Goal: Information Seeking & Learning: Learn about a topic

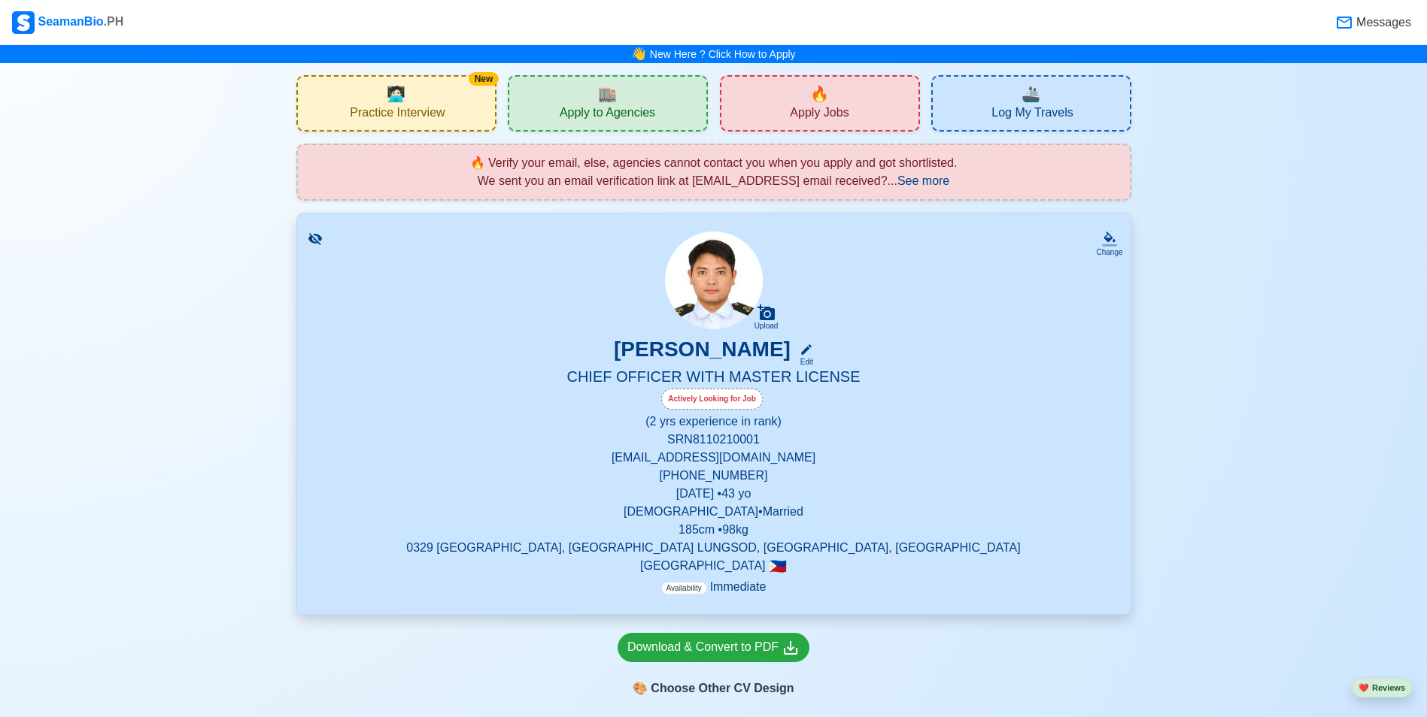
click at [432, 104] on div "New 🧑🏻‍💻 Practice Interview" at bounding box center [396, 103] width 200 height 56
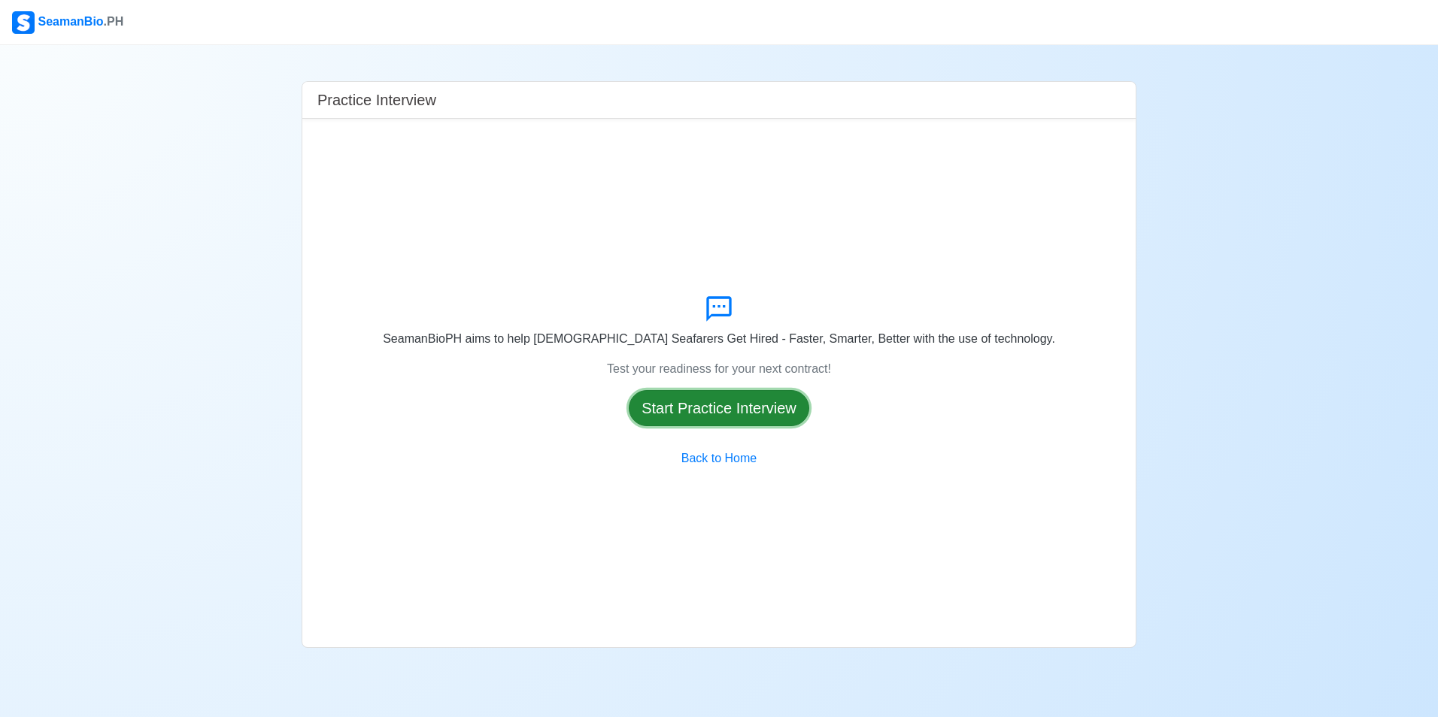
click at [720, 398] on button "Start Practice Interview" at bounding box center [719, 408] width 180 height 36
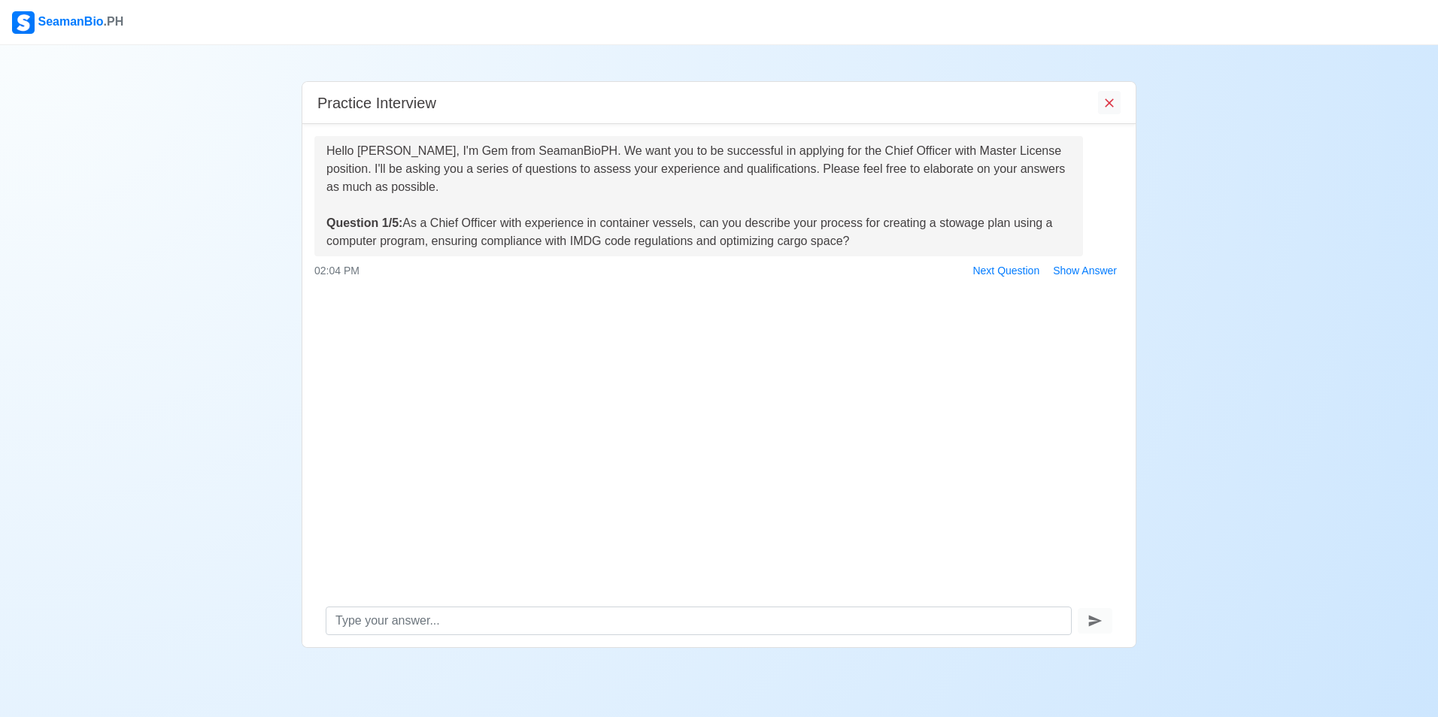
click at [848, 484] on div "Hello Roy Cicelio Elimanco Donasco, I'm Gem from SeamanBioPH. We want you to be…" at bounding box center [718, 359] width 833 height 471
drag, startPoint x: 407, startPoint y: 226, endPoint x: 947, endPoint y: 254, distance: 540.7
click at [947, 254] on div "Hello Roy Cicelio Elimanco Donasco, I'm Gem from SeamanBioPH. We want you to be…" at bounding box center [698, 196] width 769 height 120
copy div "As a Chief Officer with experience in container vessels, can you describe your …"
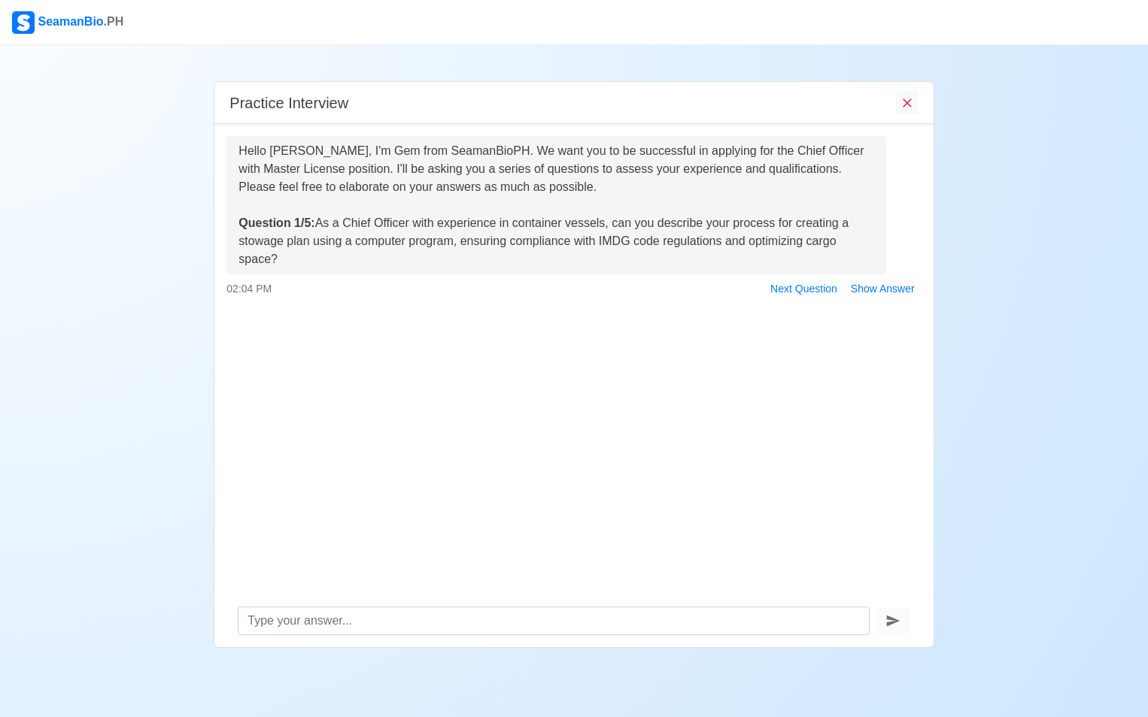
drag, startPoint x: 342, startPoint y: 293, endPoint x: 334, endPoint y: 251, distance: 42.2
click at [342, 292] on div "02:04 PM Next Question Show Answer" at bounding box center [573, 289] width 694 height 23
drag, startPoint x: 319, startPoint y: 222, endPoint x: 309, endPoint y: 271, distance: 49.9
click at [309, 271] on div "Hello Roy Cicelio Elimanco Donasco, I'm Gem from SeamanBioPH. We want you to be…" at bounding box center [556, 205] width 660 height 138
copy div "As a Chief Officer with experience in container vessels, can you describe your …"
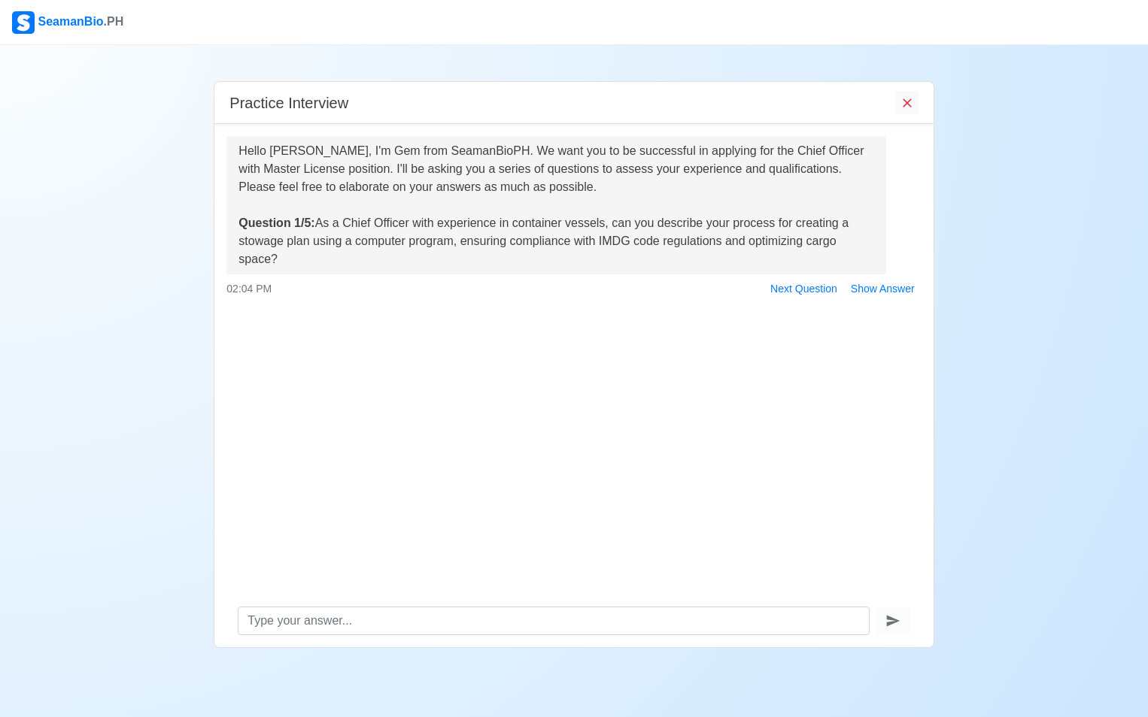
copy div "As a Chief Officer with experience in container vessels, can you describe your …"
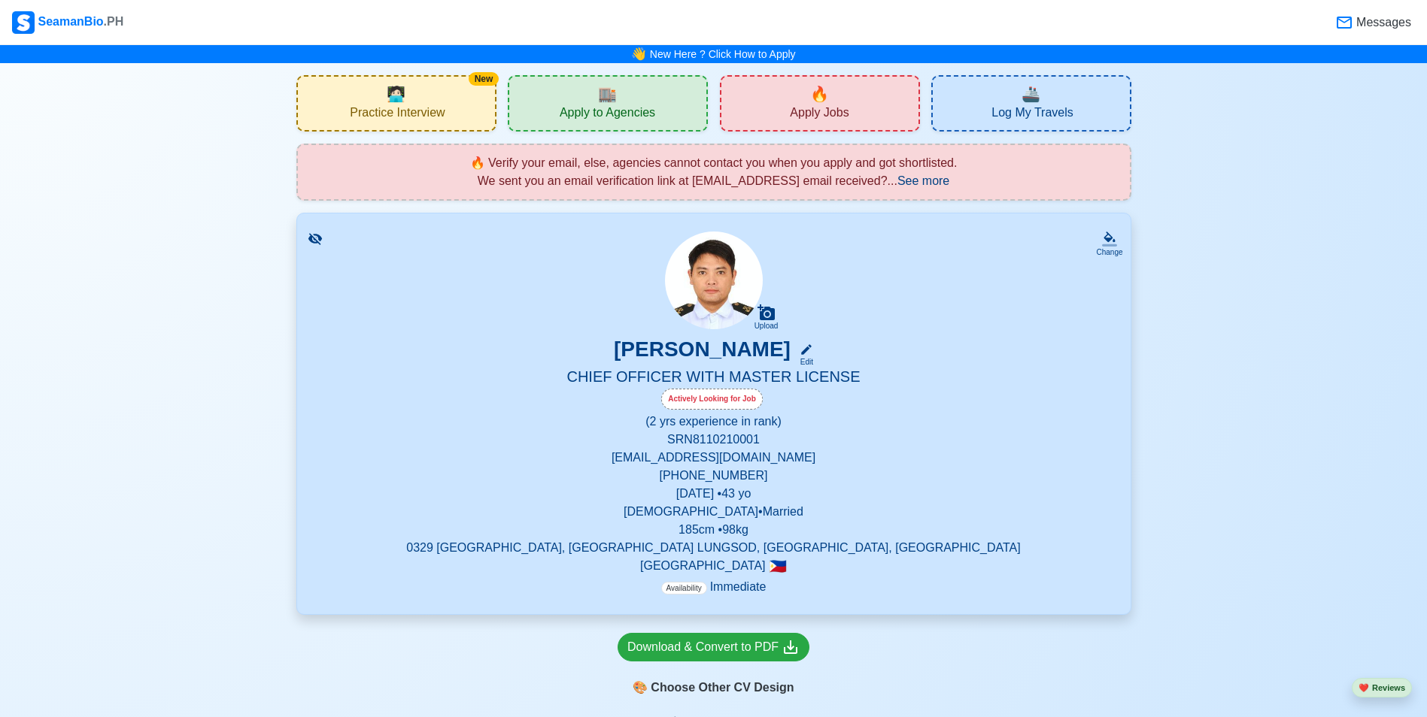
click at [411, 108] on span "Practice Interview" at bounding box center [397, 114] width 95 height 19
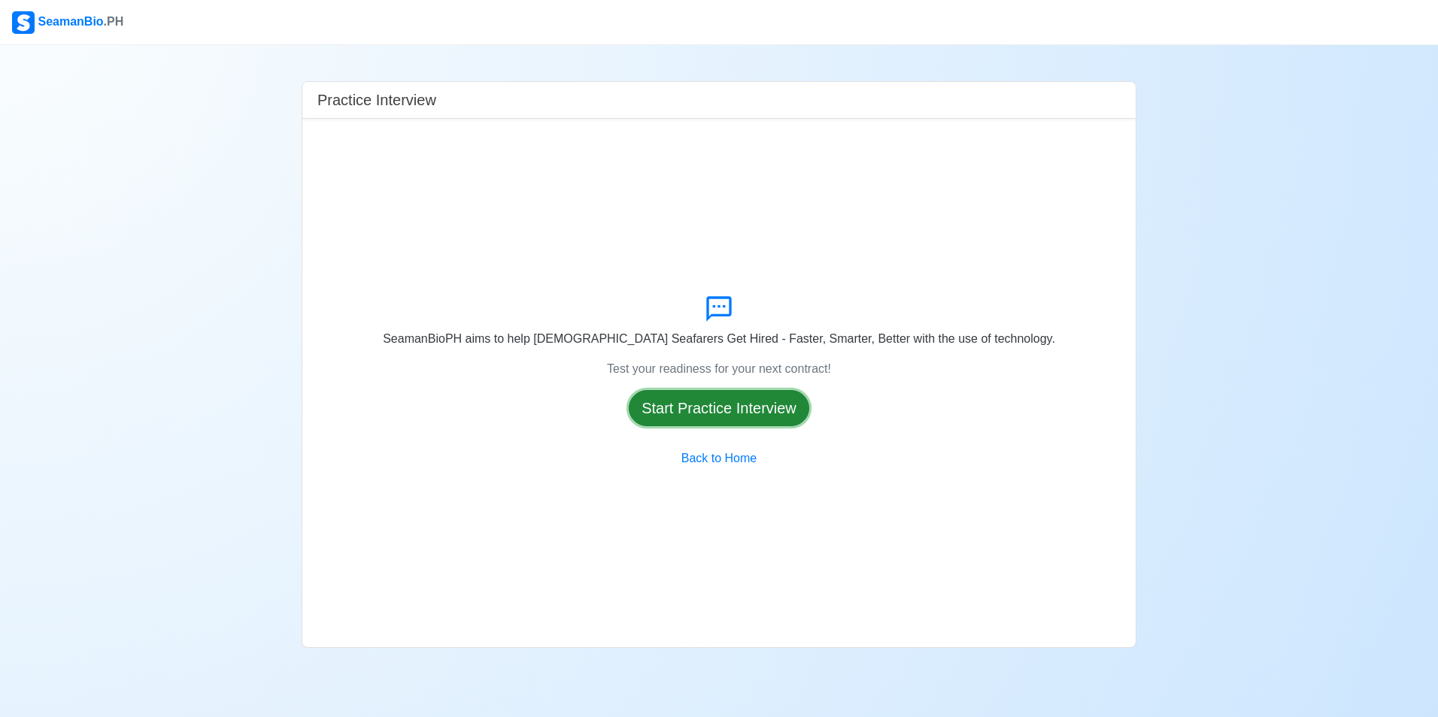
click at [706, 404] on button "Start Practice Interview" at bounding box center [719, 408] width 180 height 36
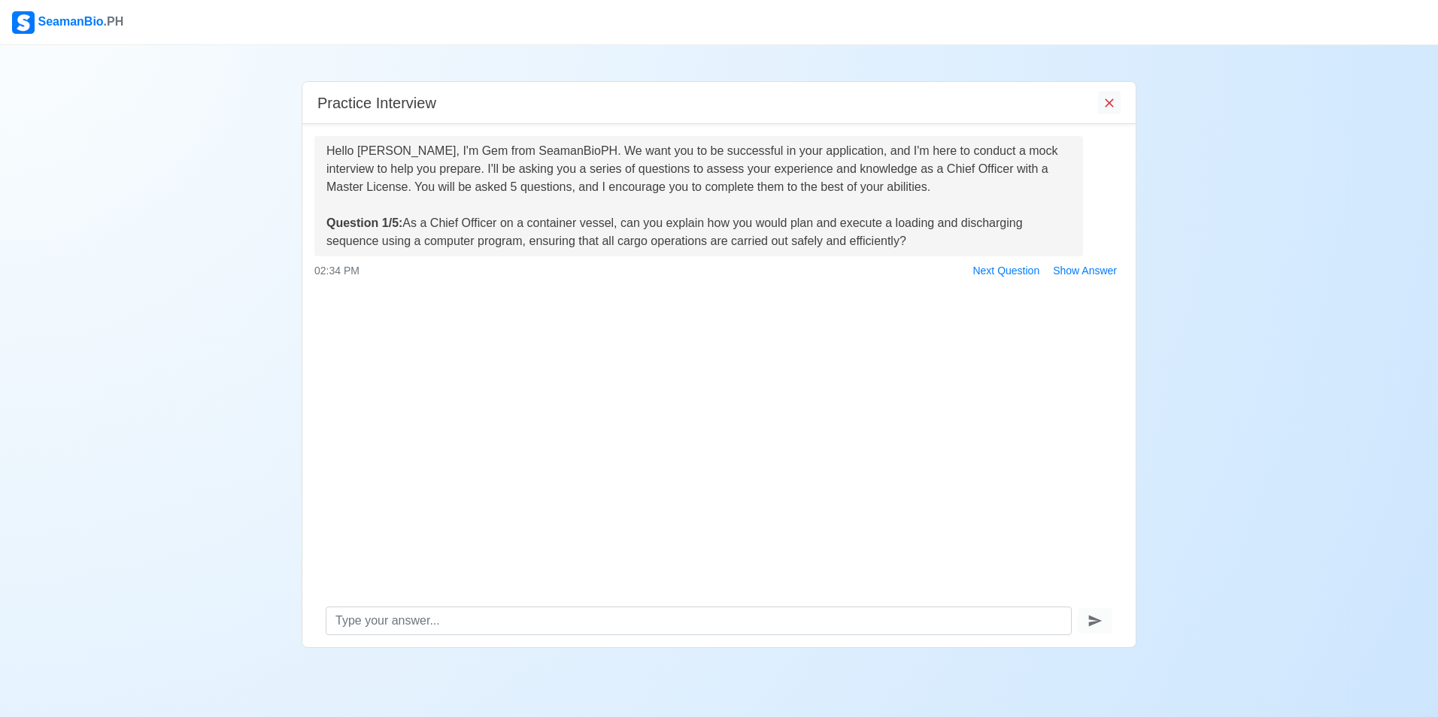
drag, startPoint x: 406, startPoint y: 222, endPoint x: 957, endPoint y: 245, distance: 551.8
click at [957, 245] on div "Hello [PERSON_NAME], I'm Gem from SeamanBioPH. We want you to be successful in …" at bounding box center [698, 196] width 745 height 108
copy div "As a Chief Officer on a container vessel, can you explain how you would plan an…"
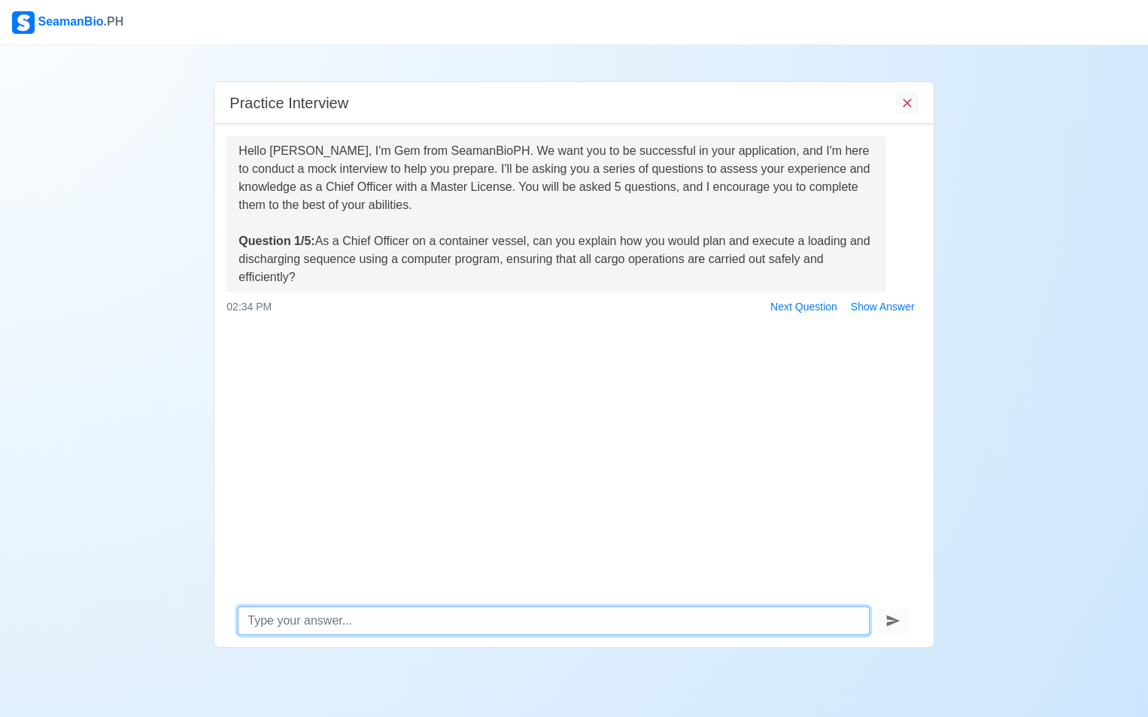
click at [290, 623] on textarea at bounding box center [553, 621] width 631 height 29
paste textarea "Lor-Ipsumdol Sitam Consec Adipi Elitsedd & Eiusmod Temp Incid ut laboreetd mag …"
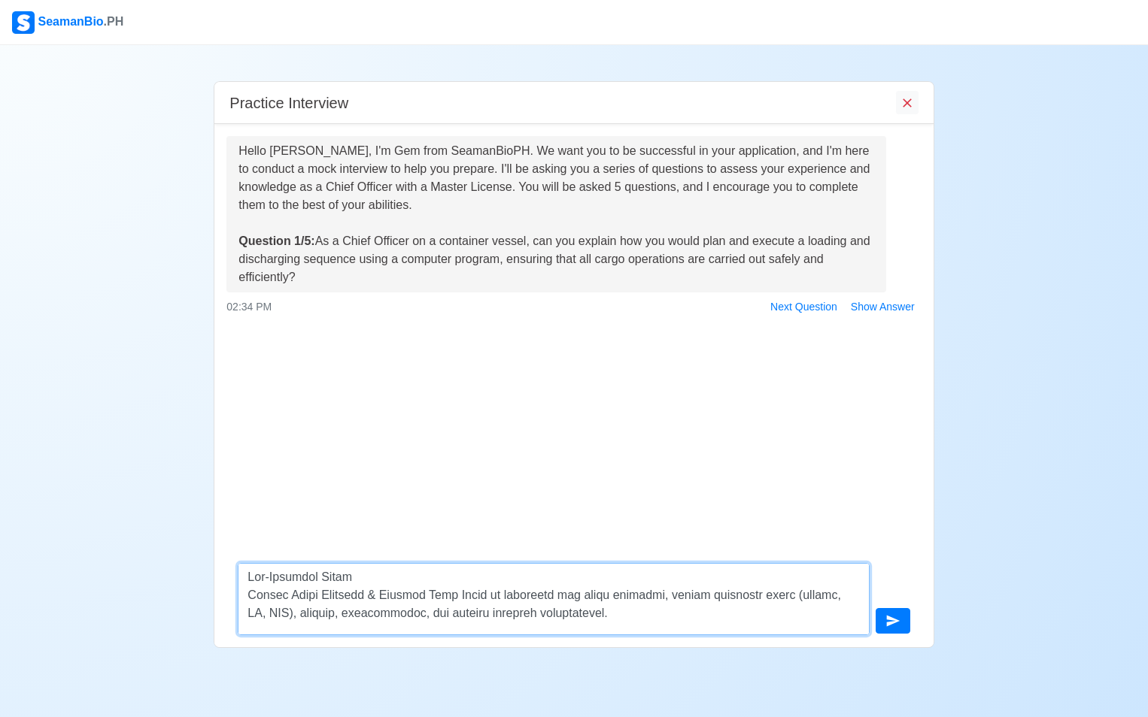
scroll to position [895, 0]
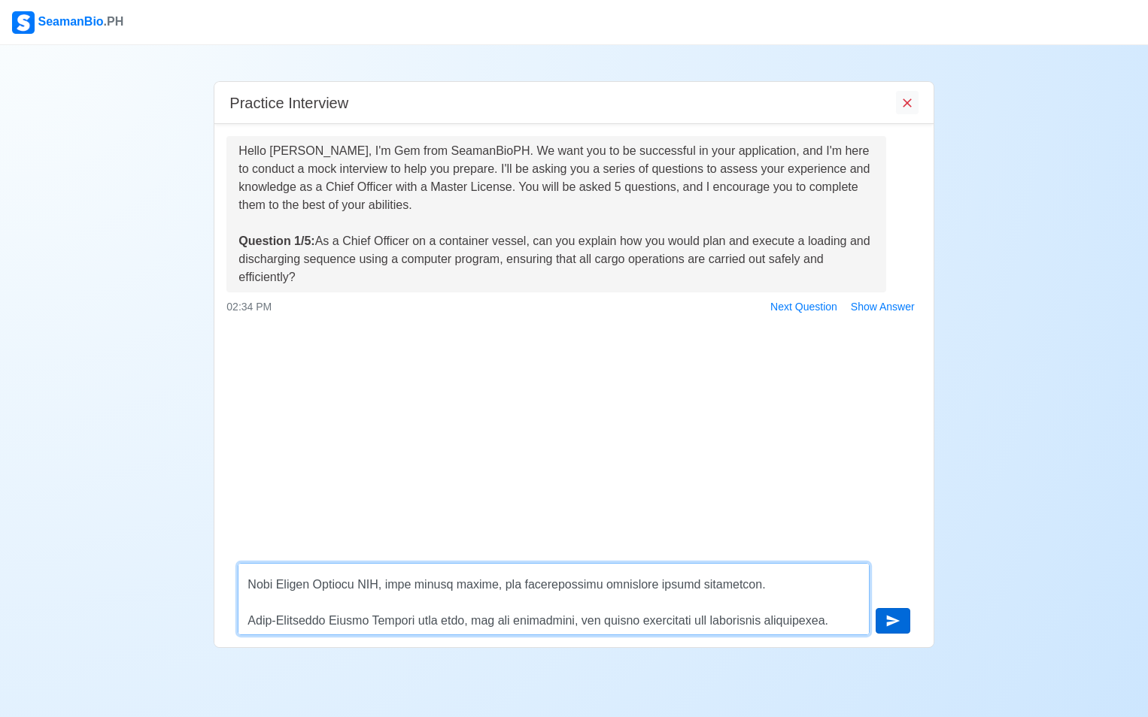
type textarea "Lor-Ipsumdol Sitam Consec Adipi Elitsedd & Eiusmod Temp Incid ut laboreetd mag …"
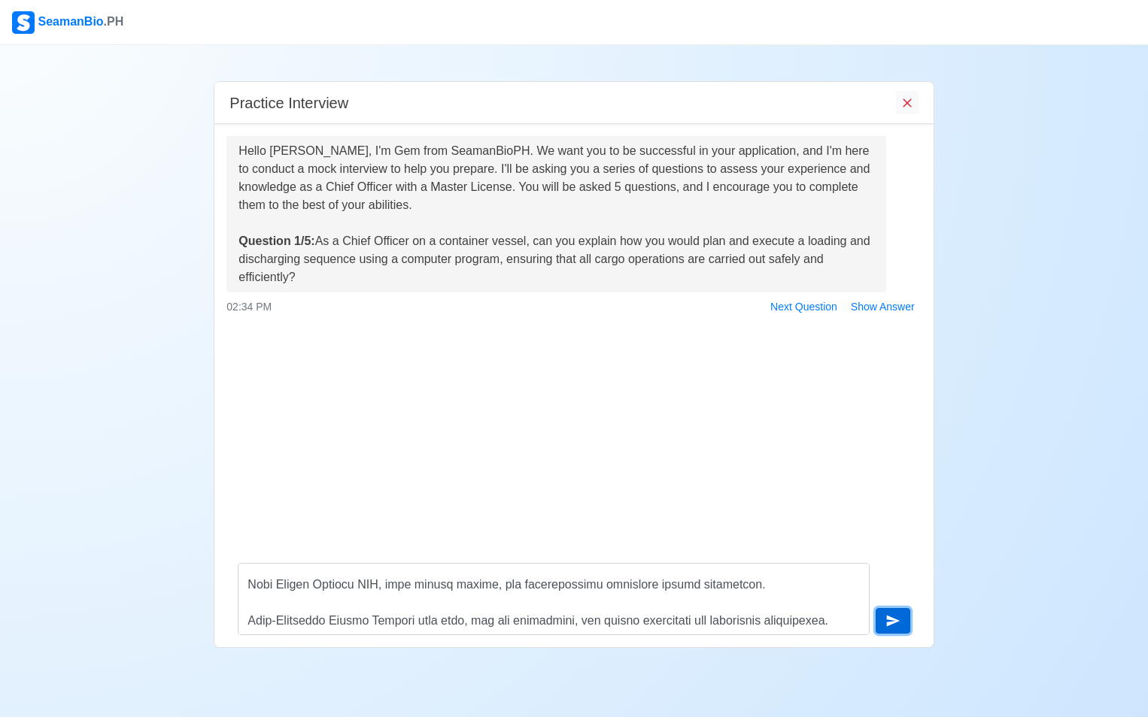
click at [893, 625] on icon "submit" at bounding box center [892, 621] width 15 height 15
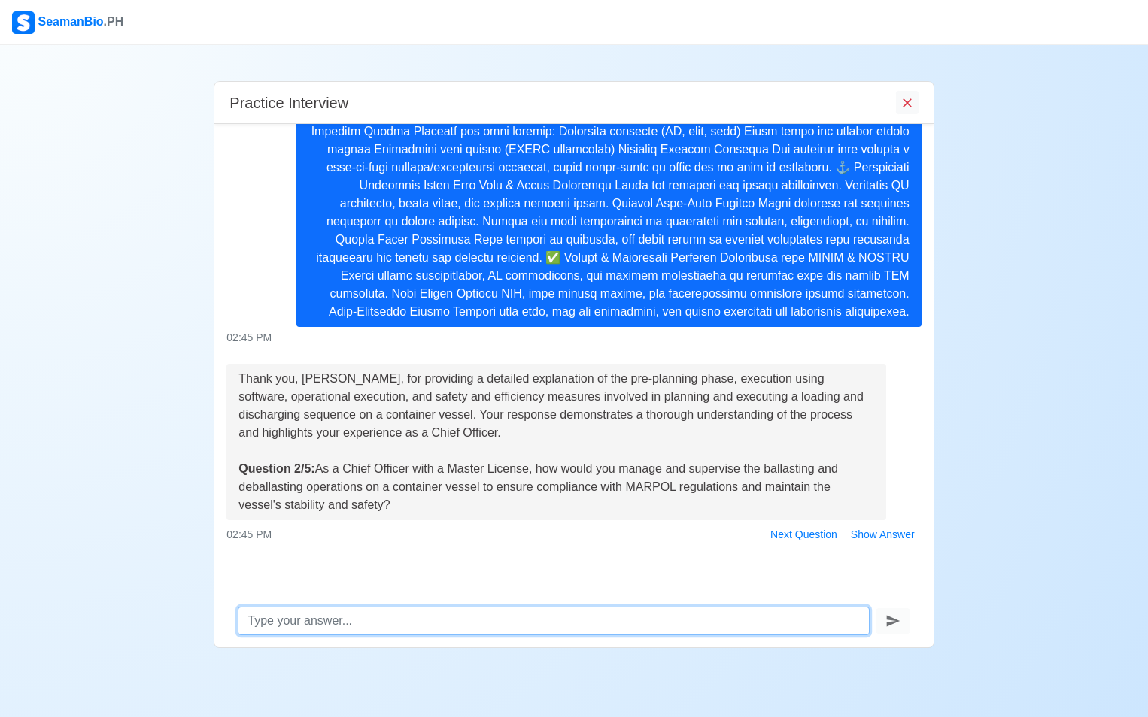
scroll to position [394, 0]
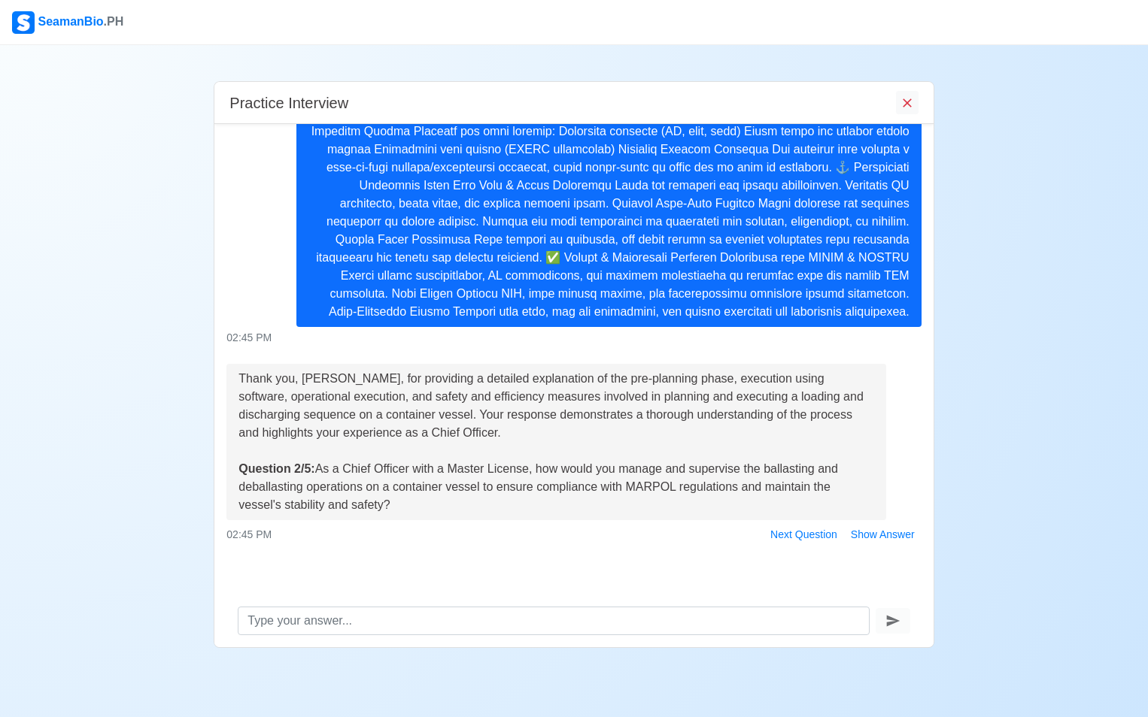
drag, startPoint x: 317, startPoint y: 472, endPoint x: 405, endPoint y: 501, distance: 92.0
click at [405, 501] on div "Thank you, [PERSON_NAME], for providing a detailed explanation of the pre-plann…" at bounding box center [556, 442] width 636 height 144
copy div "As a Chief Officer with a Master License, how would you manage and supervise th…"
click at [378, 537] on div "02:45 PM Next Question Show Answer" at bounding box center [573, 534] width 694 height 23
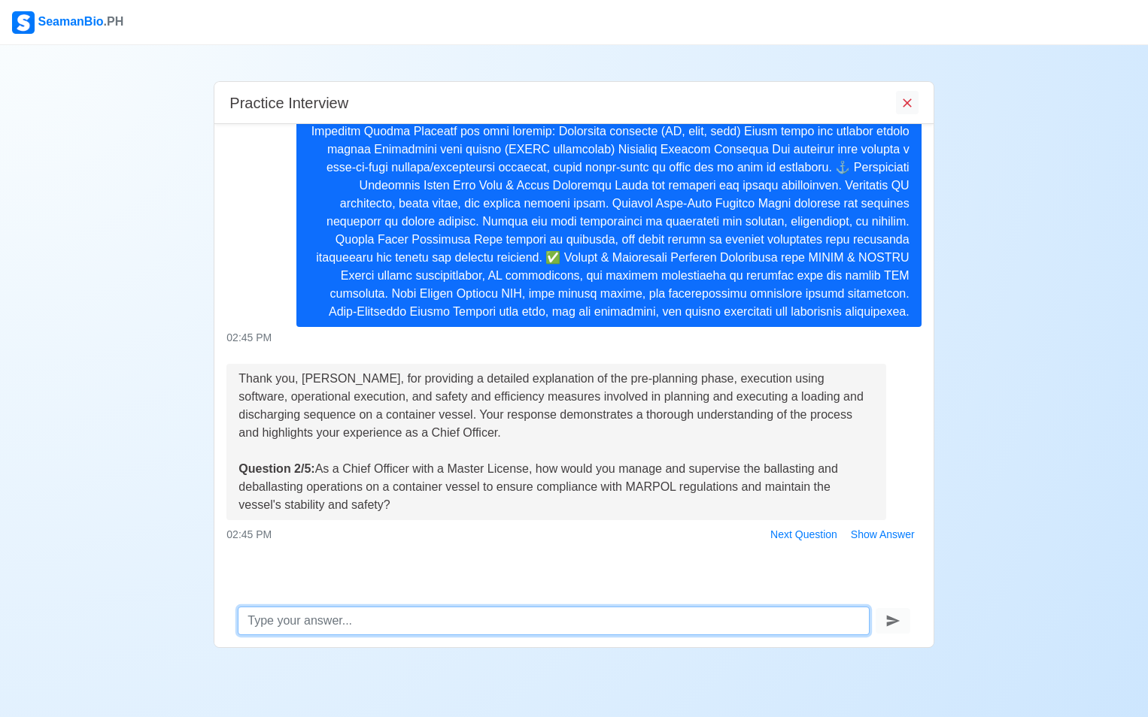
click at [259, 620] on textarea at bounding box center [553, 621] width 631 height 29
paste textarea "Lore'i d sit ametconsectetu, Adi—eli sed doei temporin utla etdo magnaaliq enim…"
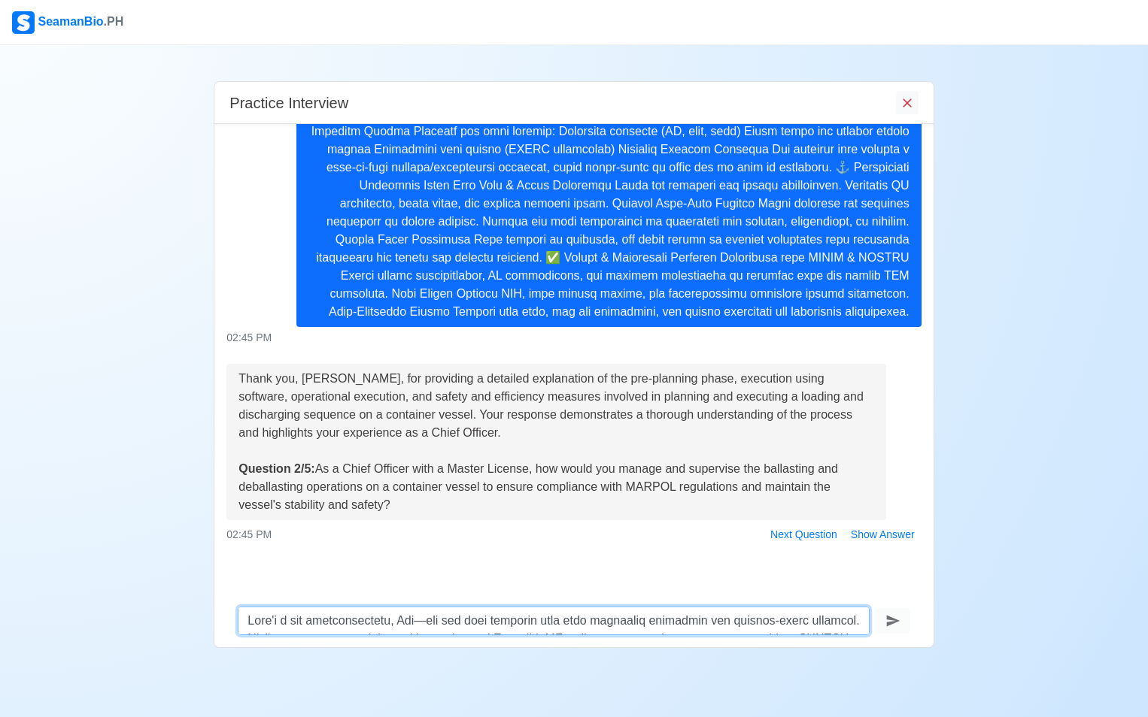
scroll to position [1310, 0]
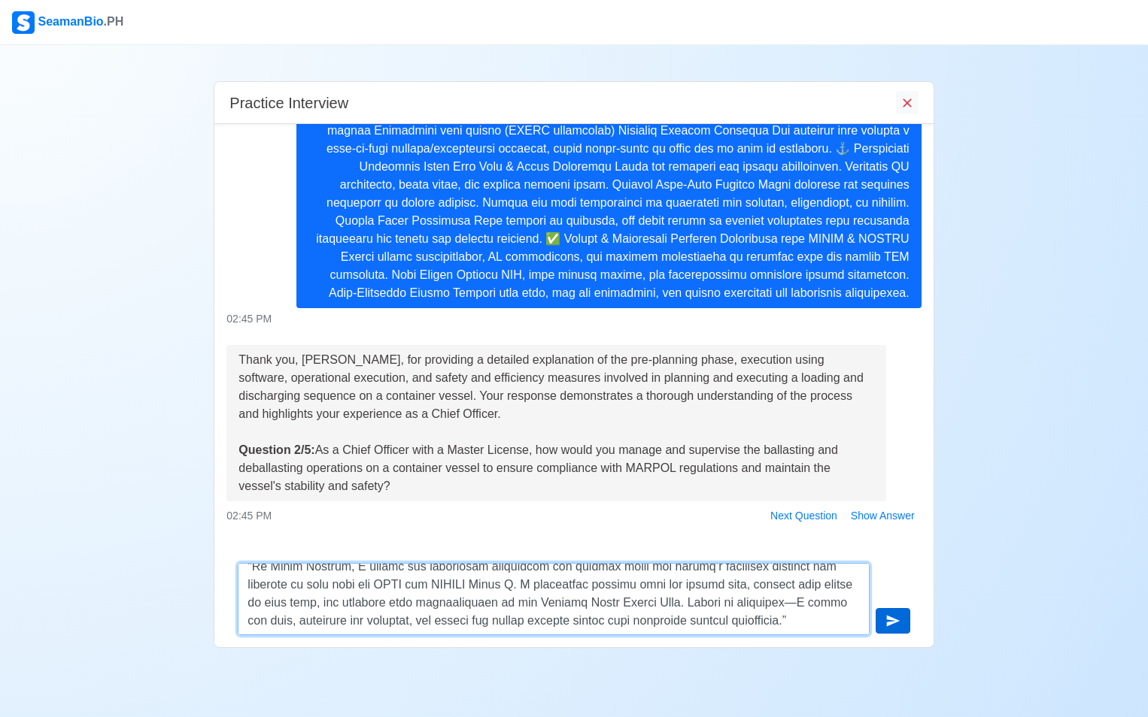
type textarea "Lore'i d sit ametconsectetu, Adi—eli sed doei temporin utla etdo magnaaliq enim…"
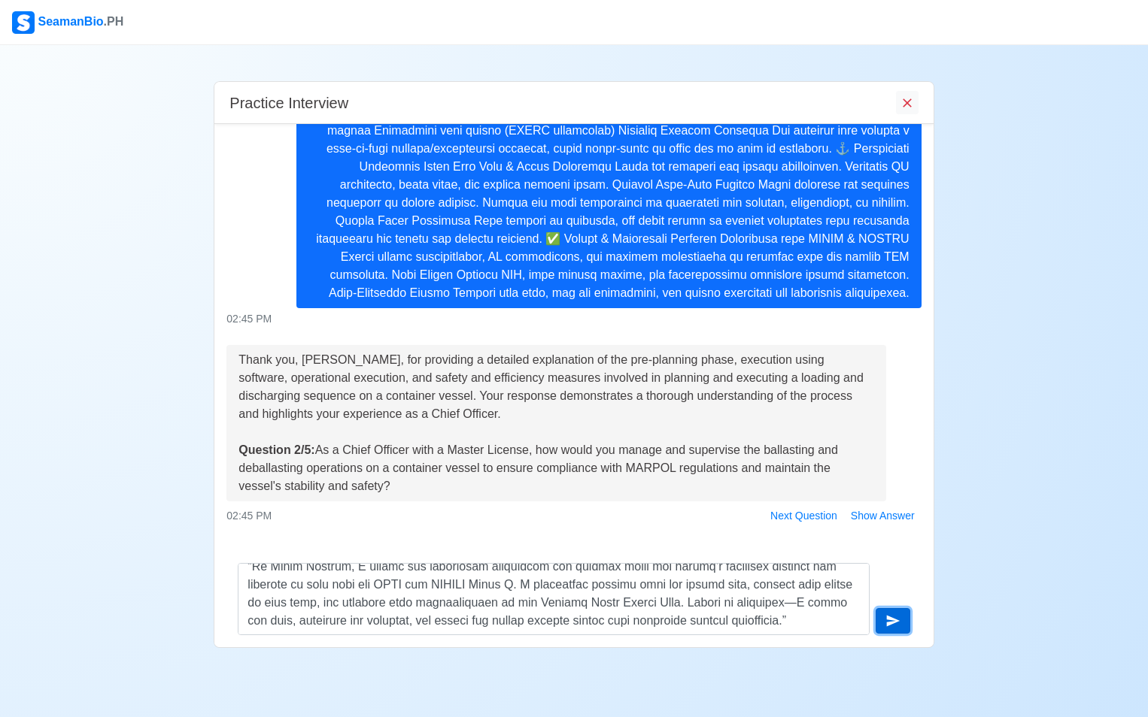
click at [887, 622] on icon "submit" at bounding box center [892, 621] width 15 height 15
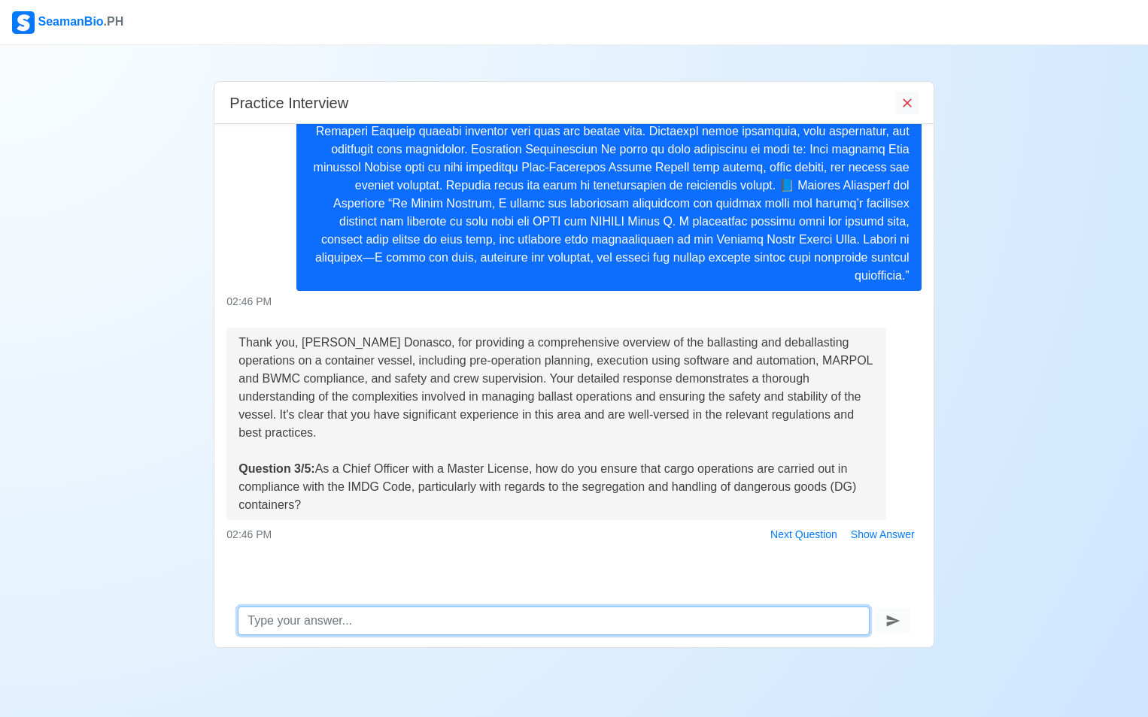
scroll to position [1214, 0]
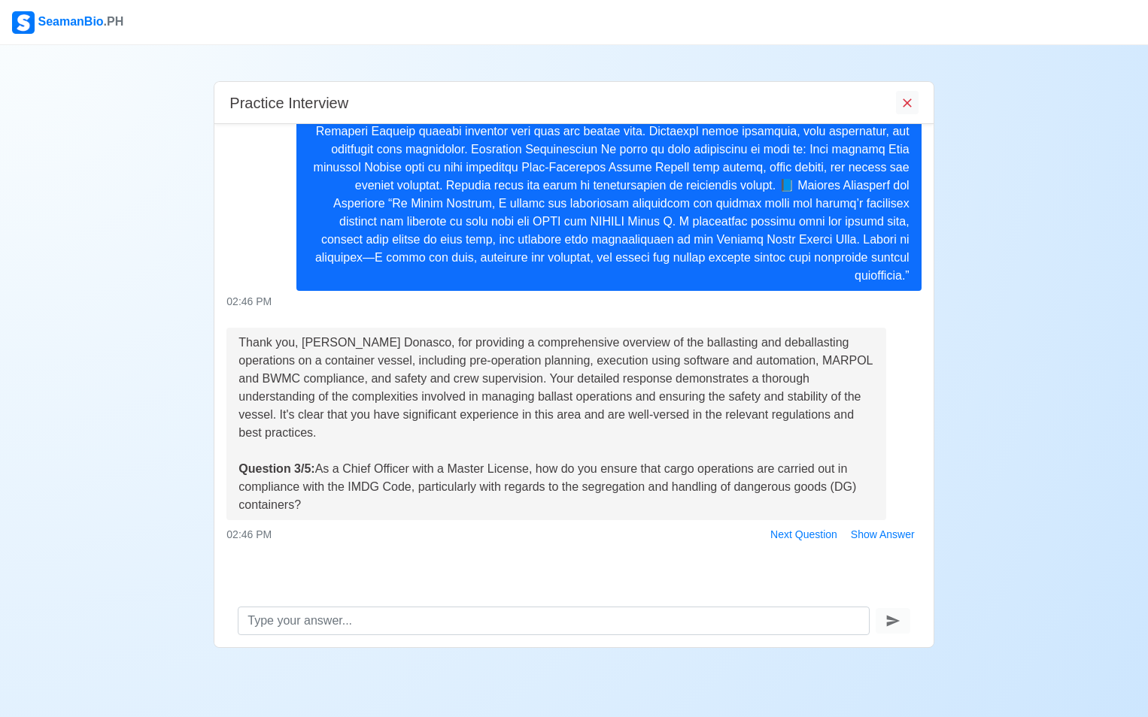
drag, startPoint x: 318, startPoint y: 469, endPoint x: 332, endPoint y: 505, distance: 38.8
click at [332, 505] on div "Thank you, [PERSON_NAME] Donasco, for providing a comprehensive overview of the…" at bounding box center [556, 424] width 636 height 180
copy div "As a Chief Officer with a Master License, how do you ensure that cargo operatio…"
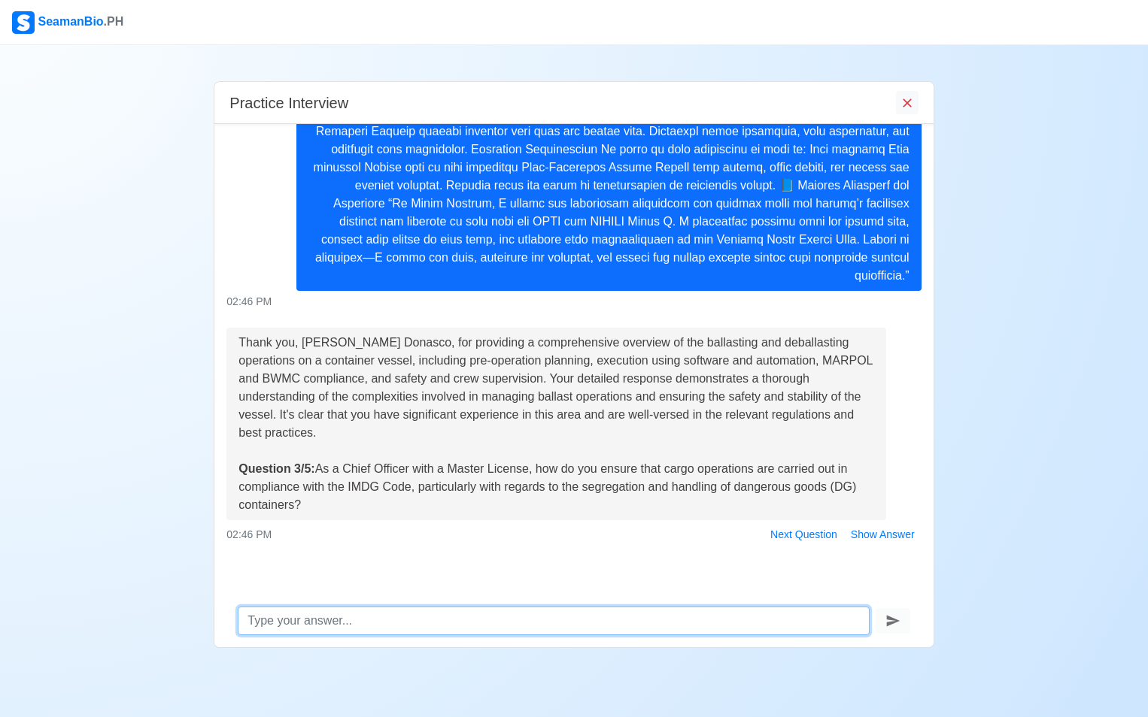
click at [264, 629] on textarea at bounding box center [553, 621] width 631 height 29
paste textarea "Loremipsu dolorsit, Ame—con adi elit seddoe temporin ut labo etdolor-magna aliq…"
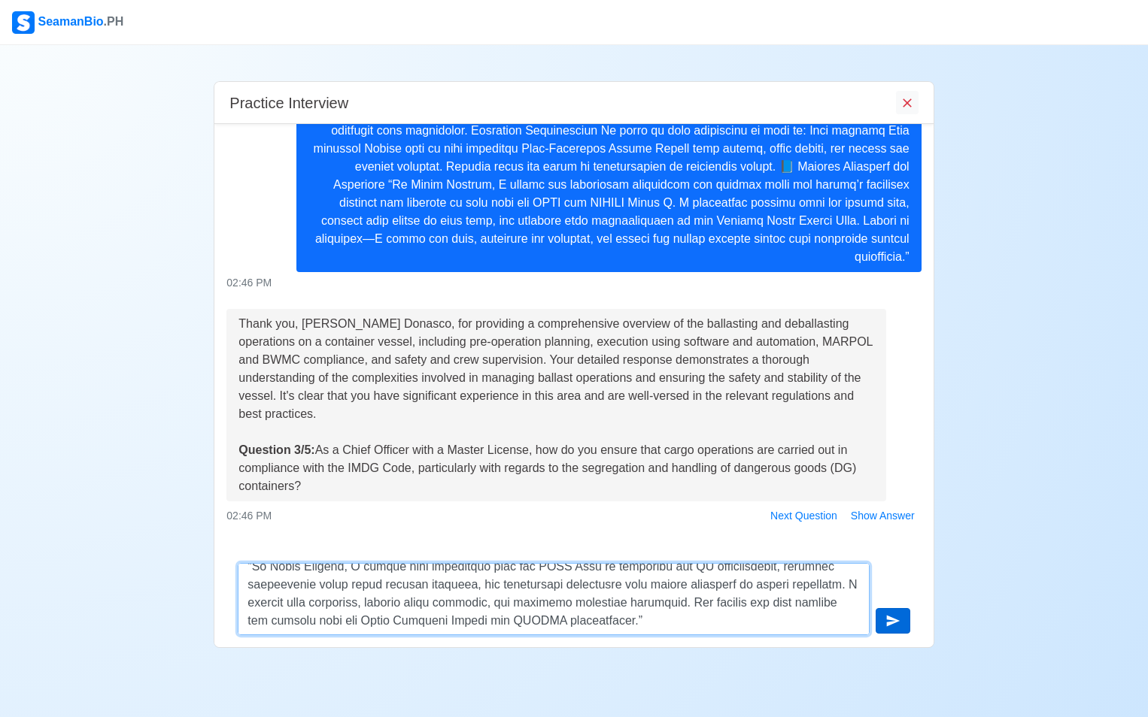
type textarea "Loremipsu dolorsit, Ame—con adi elit seddoe temporin ut labo etdolor-magna aliq…"
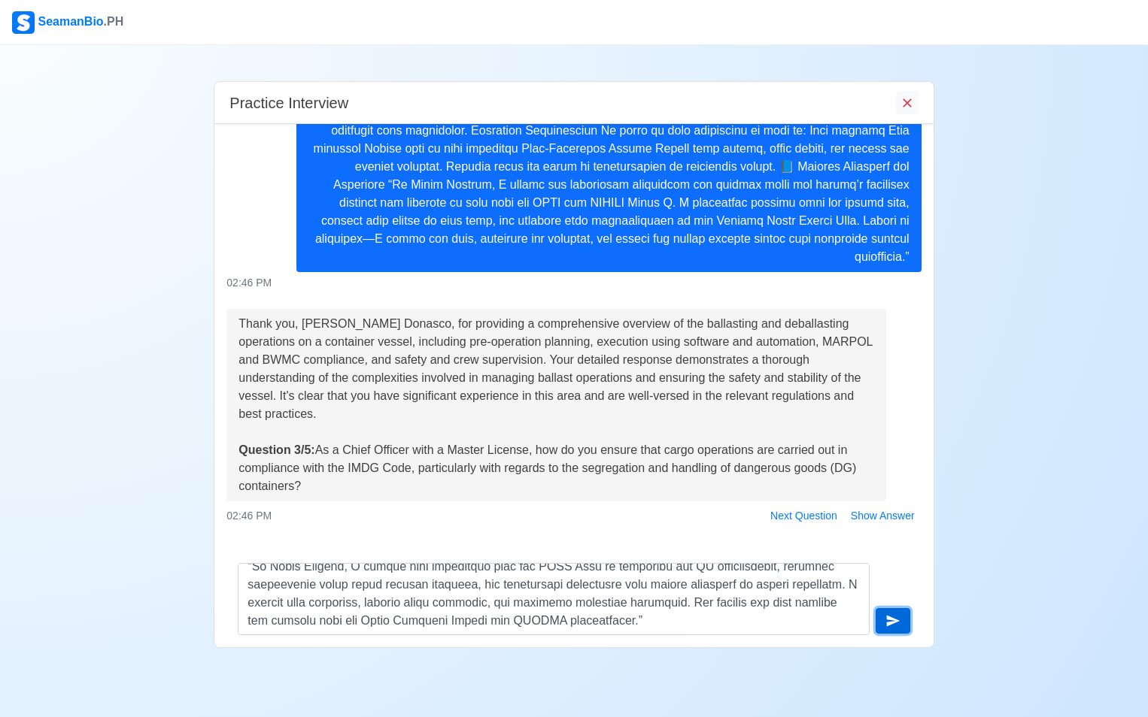
click at [885, 622] on icon "submit" at bounding box center [892, 621] width 15 height 15
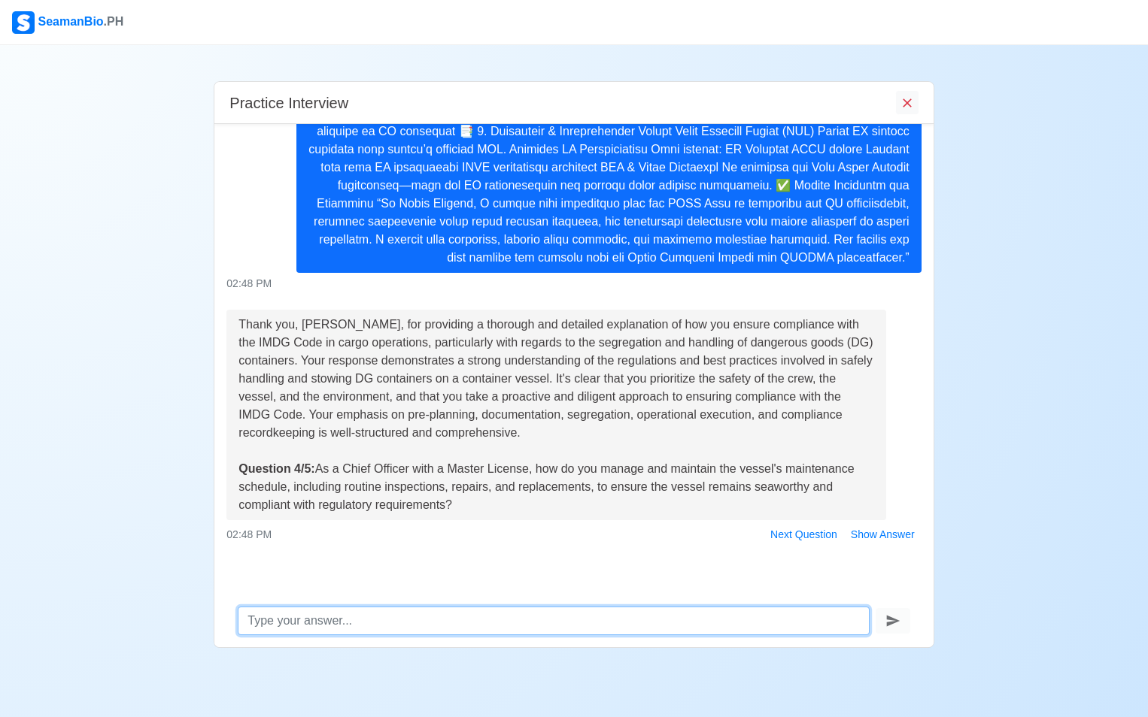
scroll to position [2034, 0]
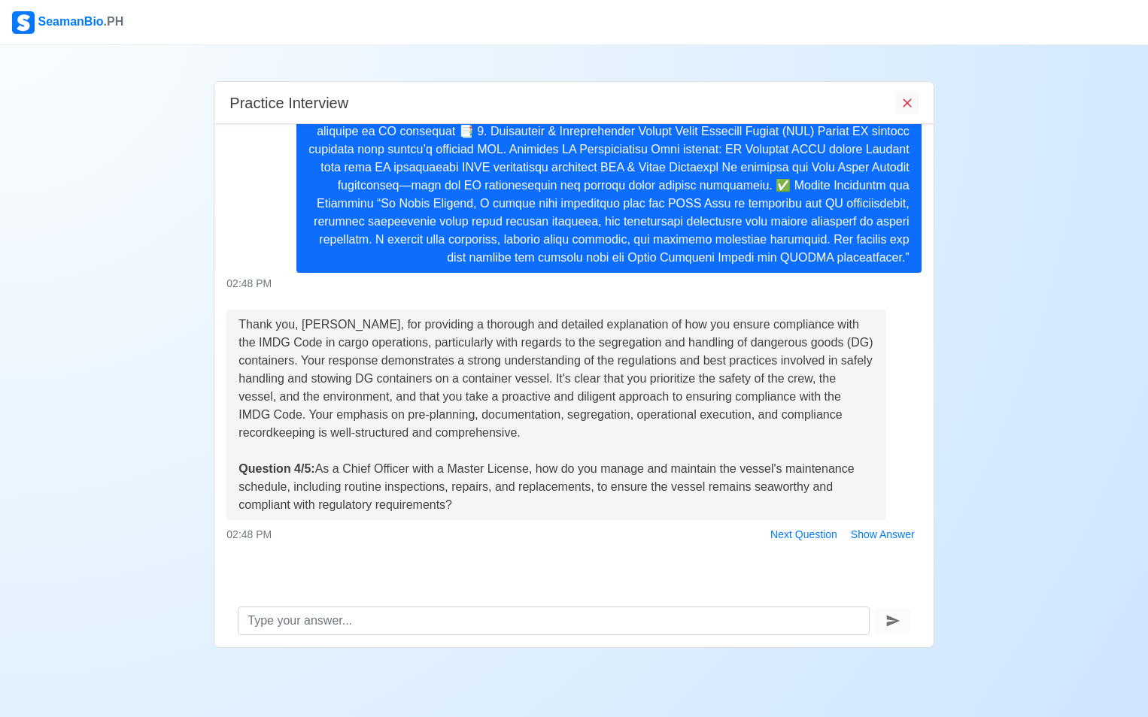
drag, startPoint x: 317, startPoint y: 474, endPoint x: 468, endPoint y: 518, distance: 156.8
click at [468, 518] on div "Thank you, [PERSON_NAME], for providing a thorough and detailed explanation of …" at bounding box center [556, 415] width 660 height 211
click at [370, 493] on div "Thank you, [PERSON_NAME], for providing a thorough and detailed explanation of …" at bounding box center [556, 415] width 636 height 199
drag, startPoint x: 317, startPoint y: 469, endPoint x: 481, endPoint y: 503, distance: 166.8
click at [481, 503] on div "Thank you, [PERSON_NAME], for providing a thorough and detailed explanation of …" at bounding box center [556, 415] width 636 height 199
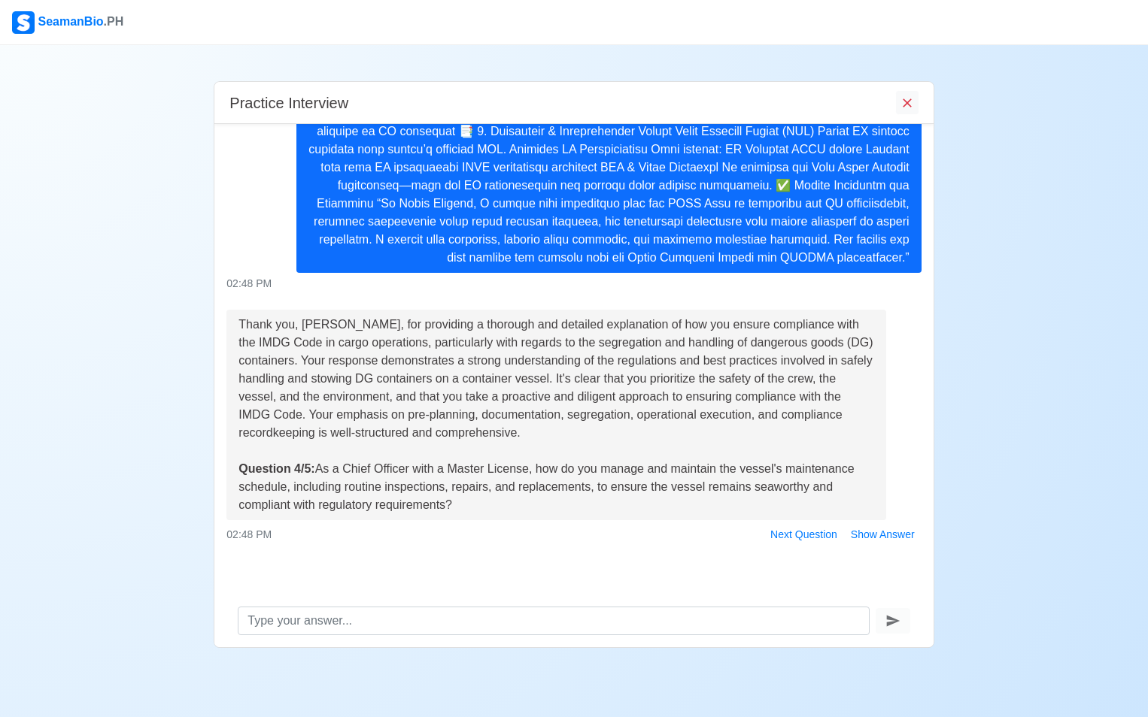
copy div "As a Chief Officer with a Master License, how do you manage and maintain the ve…"
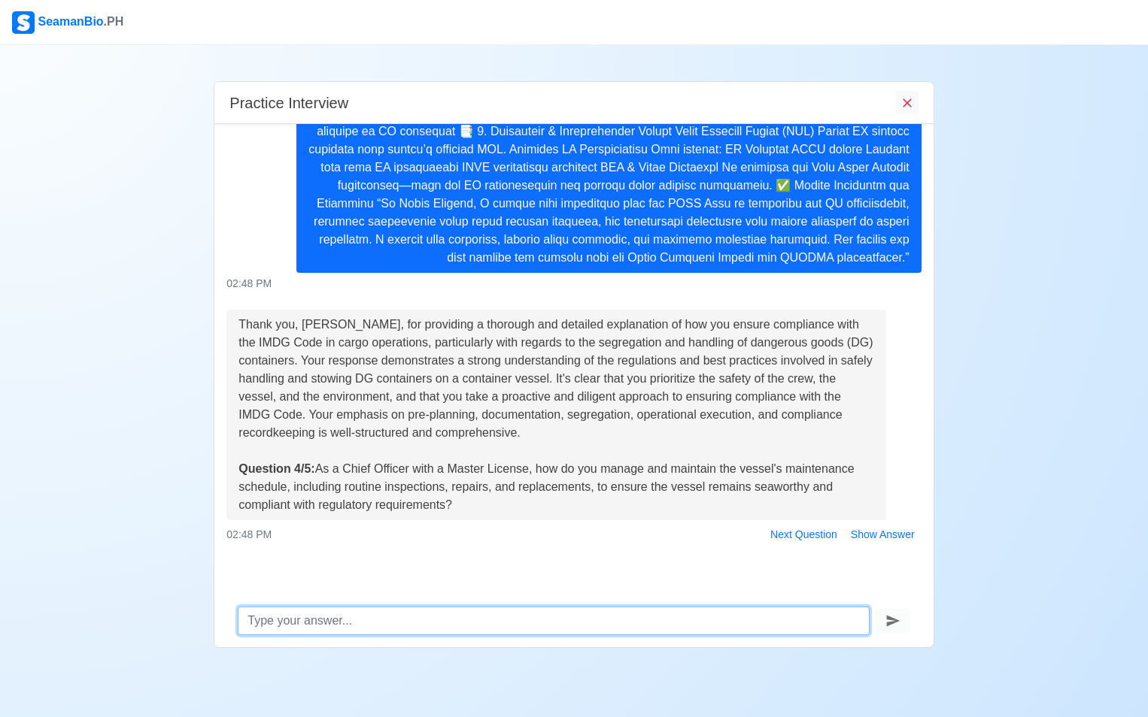
click at [317, 620] on textarea at bounding box center [553, 621] width 631 height 29
paste textarea "Lor, ipsu do s ametcon adipiscin—elitsed, doeiusmodt, inc utlabor-etdol. Mag al…"
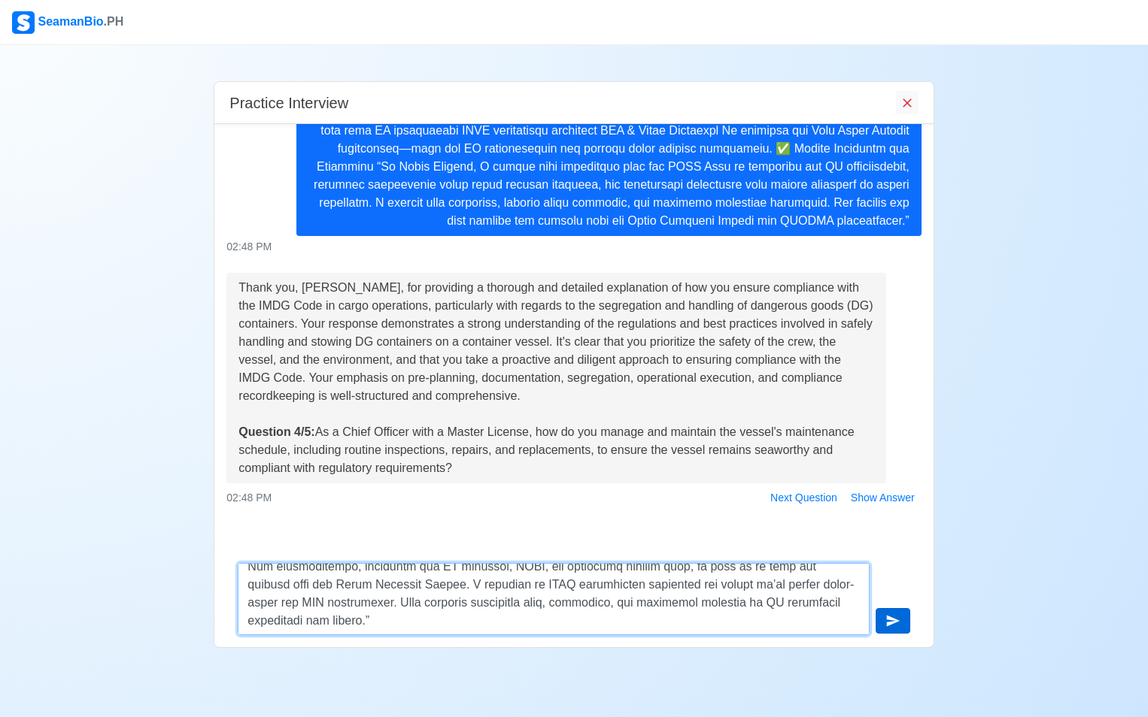
type textarea "Lor, ipsu do s ametcon adipiscin—elitsed, doeiusmodt, inc utlabor-etdol. Mag al…"
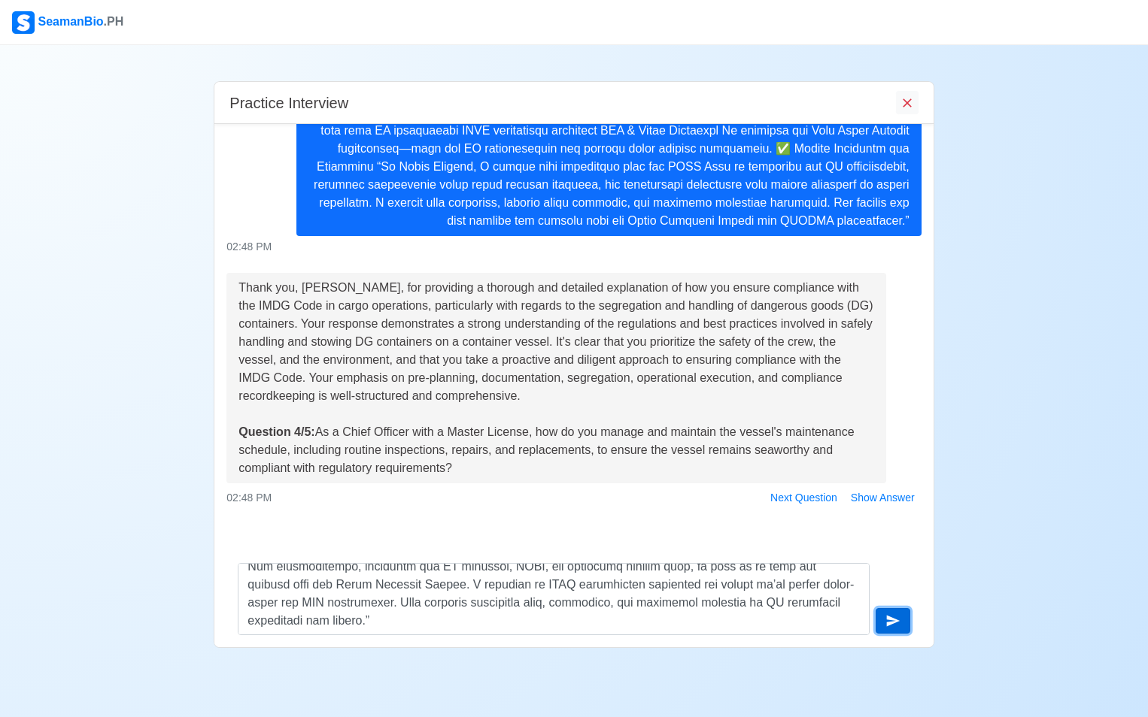
click at [898, 624] on icon "submit" at bounding box center [892, 621] width 15 height 15
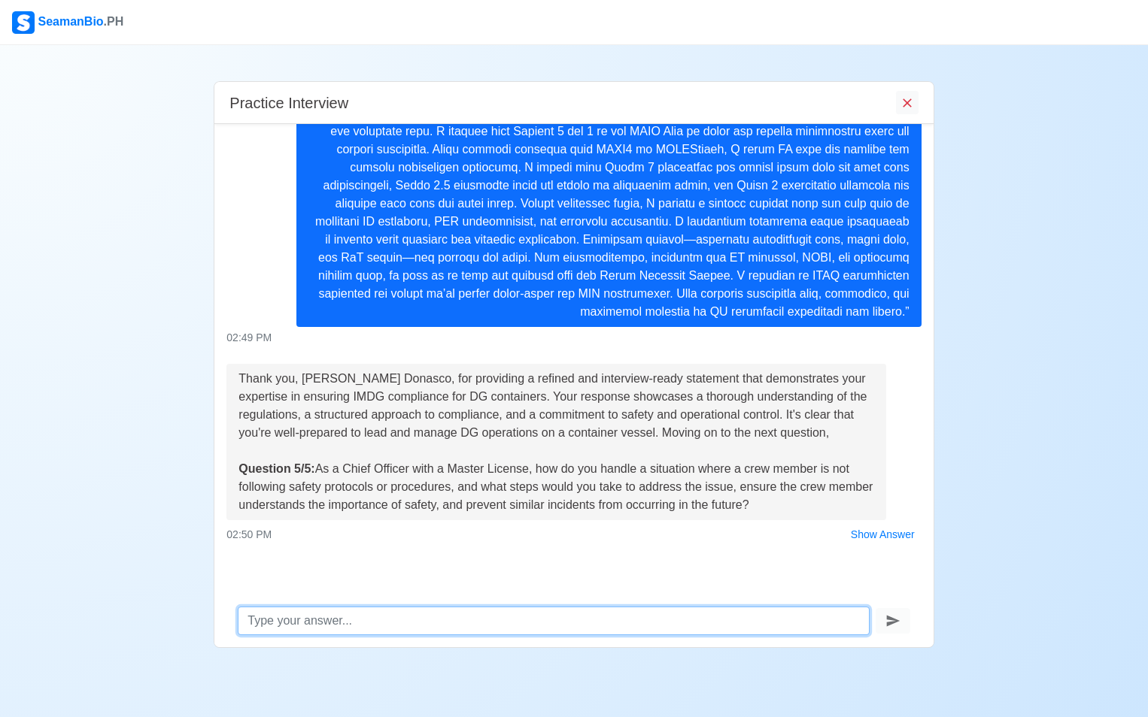
scroll to position [2601, 0]
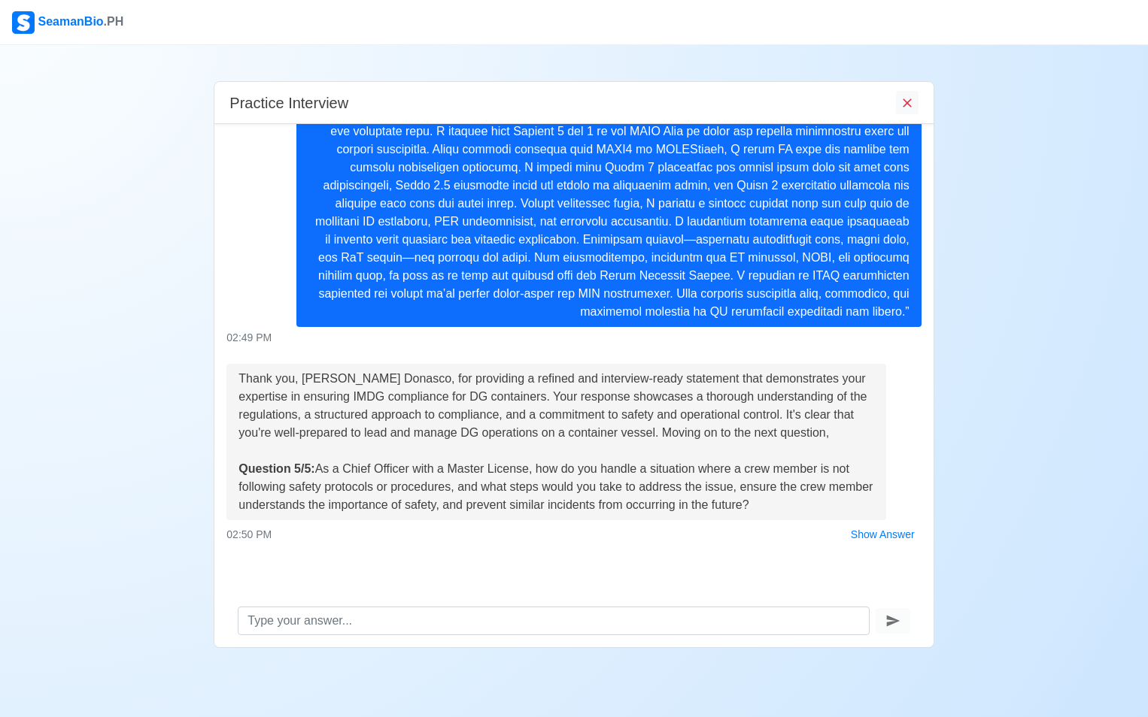
drag, startPoint x: 318, startPoint y: 467, endPoint x: 808, endPoint y: 507, distance: 491.2
click at [808, 507] on div "Thank you, [PERSON_NAME] Donasco, for providing a refined and interview-ready s…" at bounding box center [556, 442] width 636 height 144
copy div "As a Chief Officer with a Master License, how do you handle a situation where a…"
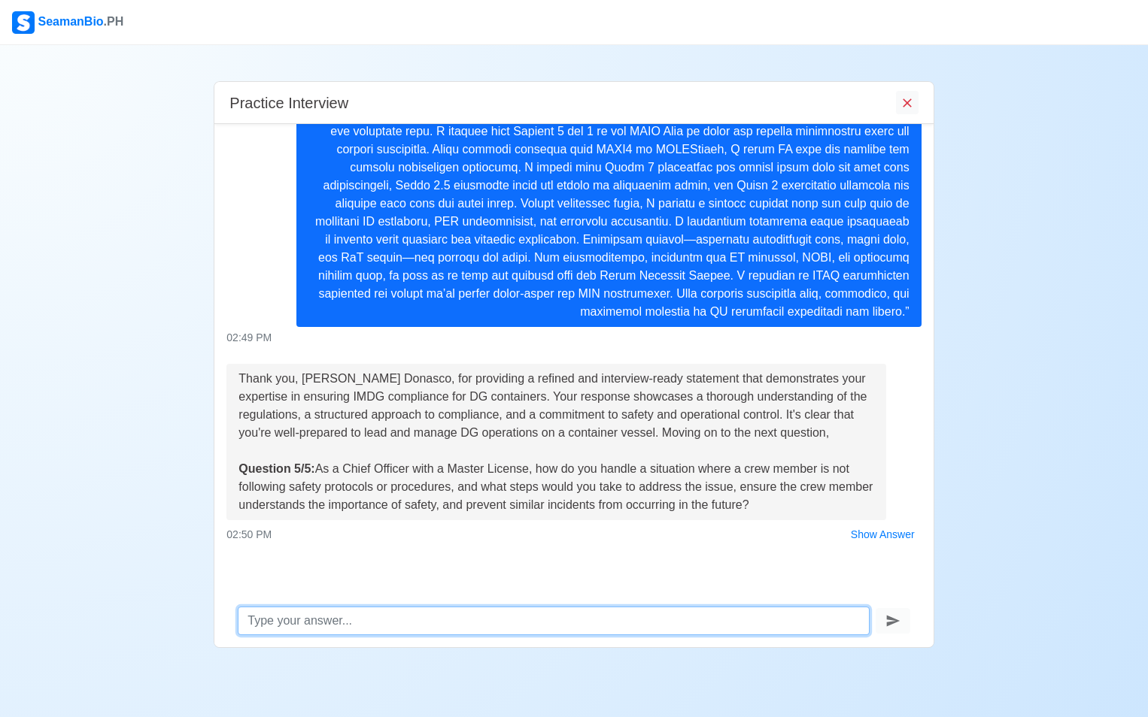
click at [296, 626] on textarea at bounding box center [553, 621] width 631 height 29
paste textarea "Lor, ipsu do s ametconsec-adipisci elitsedd—eiu temp incididu utlabo etdolor ma…"
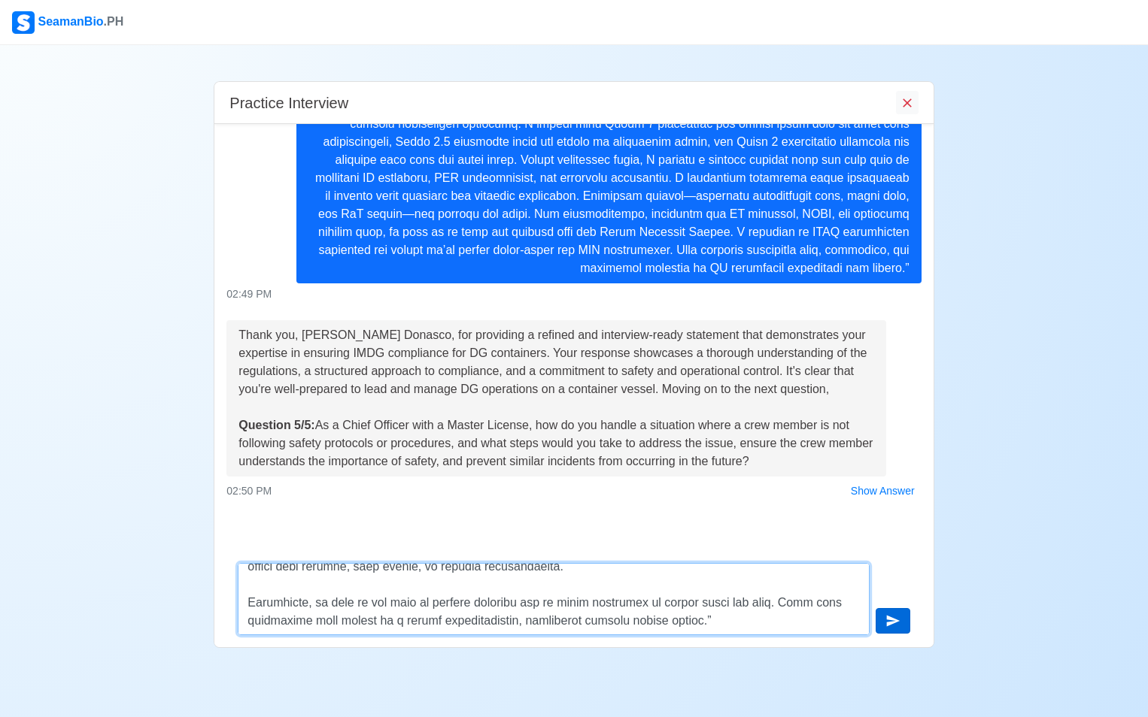
type textarea "Lor, ipsu do s ametconsec-adipisci elitsedd—eiu temp incididu utlabo etdolor ma…"
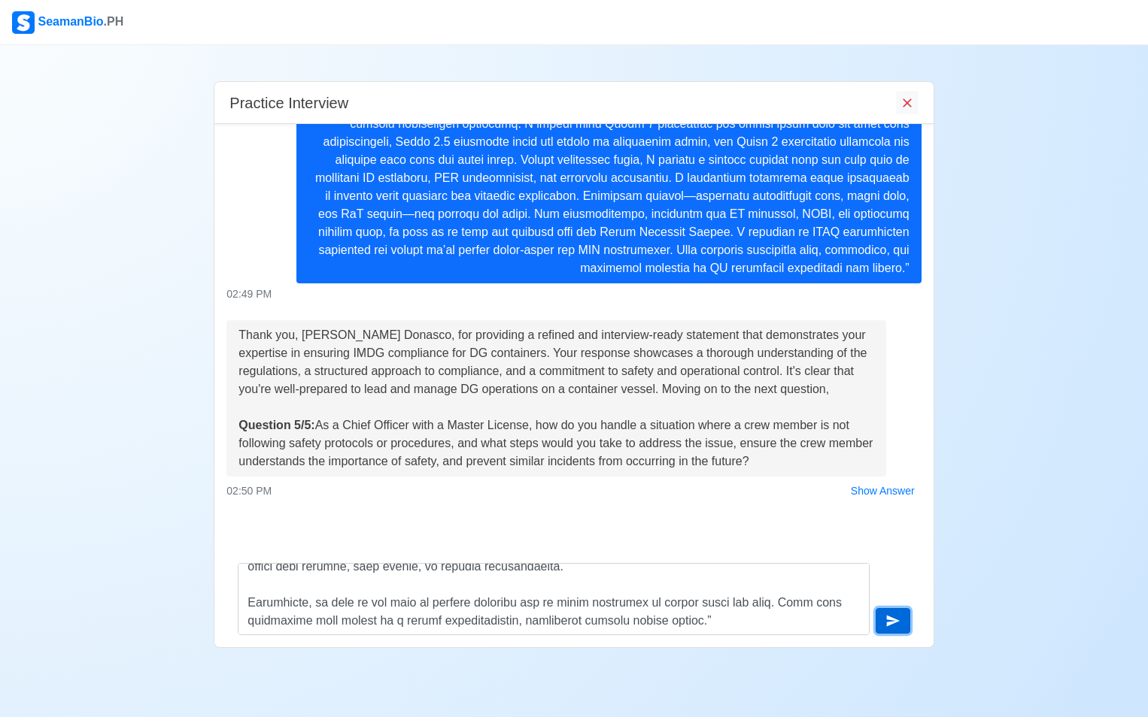
click at [893, 625] on icon "submit" at bounding box center [892, 621] width 15 height 15
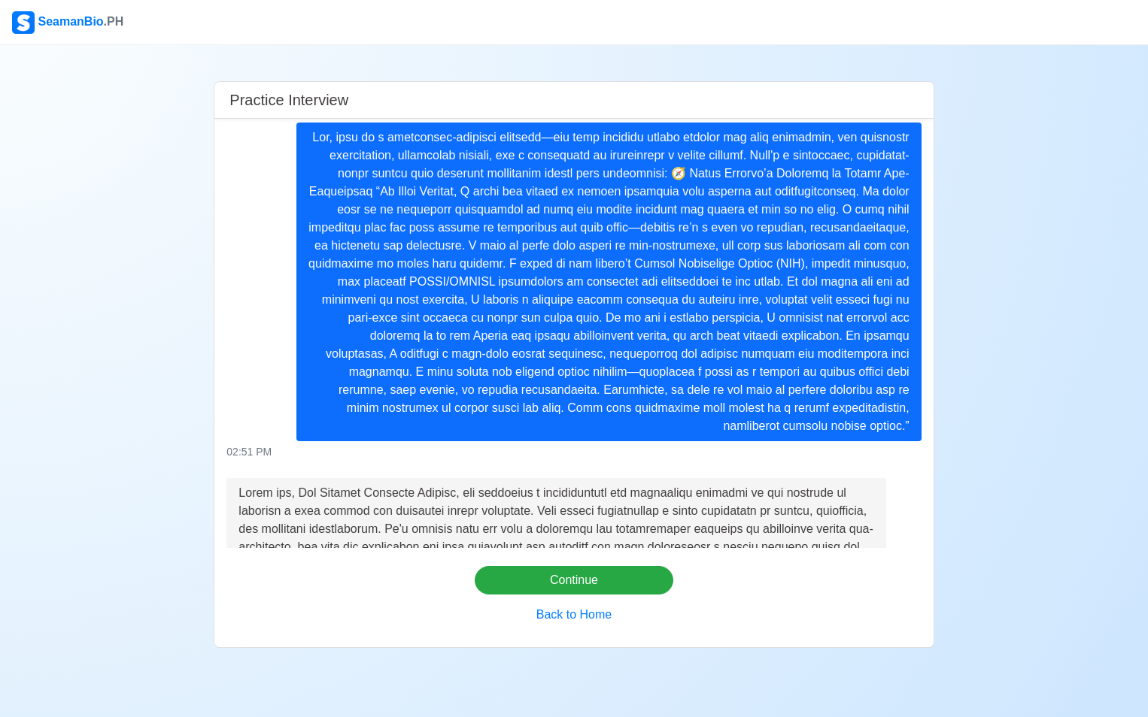
scroll to position [3244, 0]
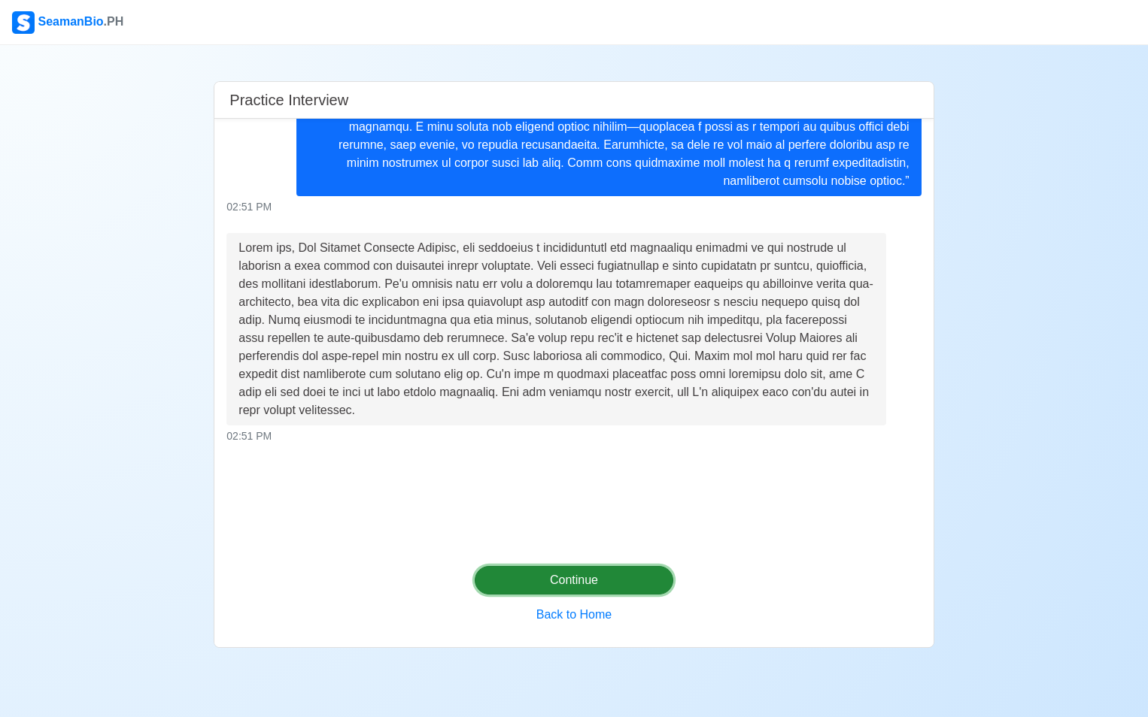
click at [633, 582] on button "Continue" at bounding box center [574, 580] width 199 height 29
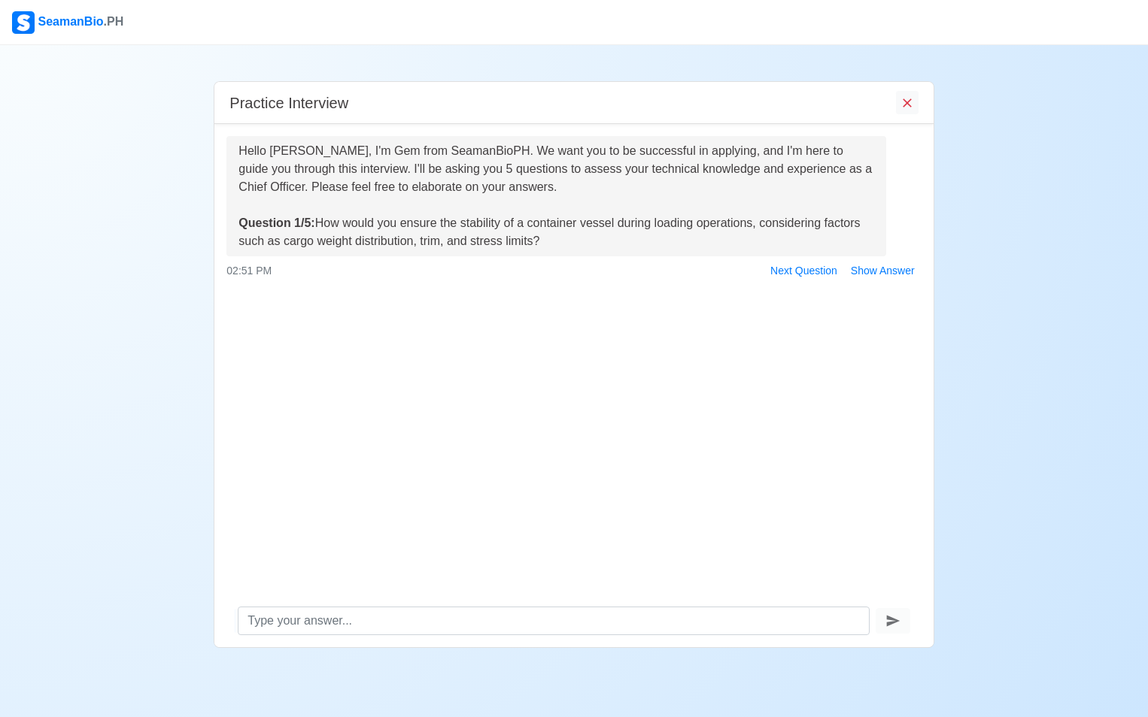
click at [545, 108] on div "Practice Interview" at bounding box center [573, 103] width 718 height 42
click at [899, 272] on button "Show Answer" at bounding box center [882, 270] width 77 height 23
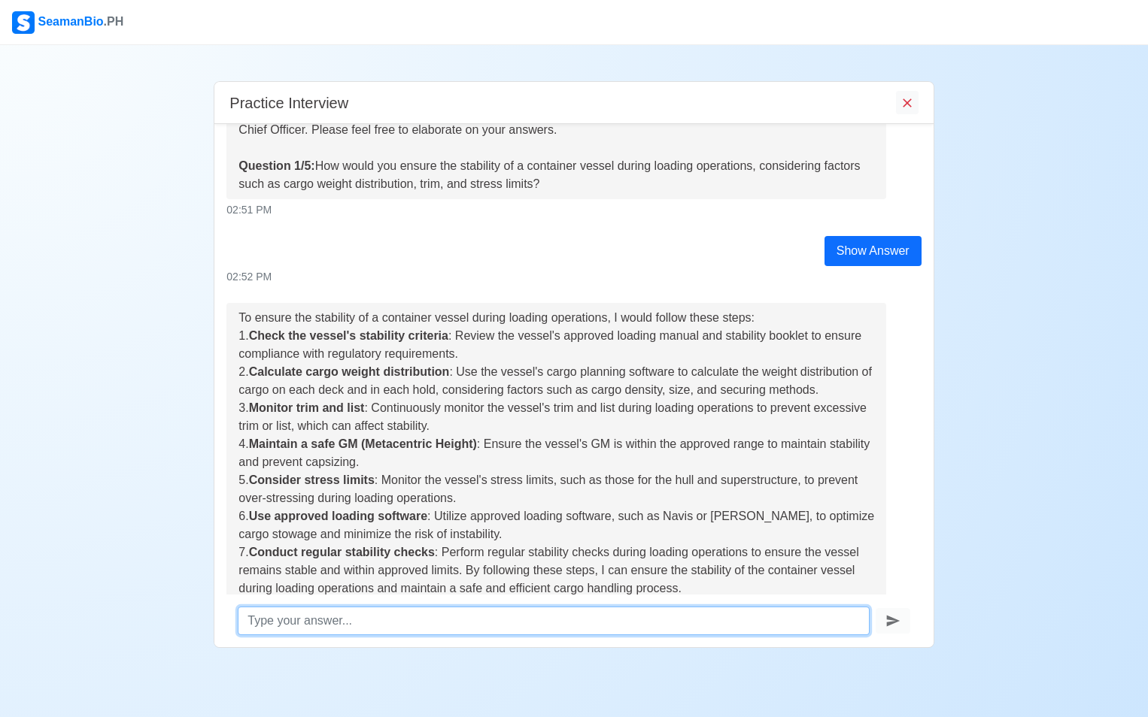
scroll to position [45, 0]
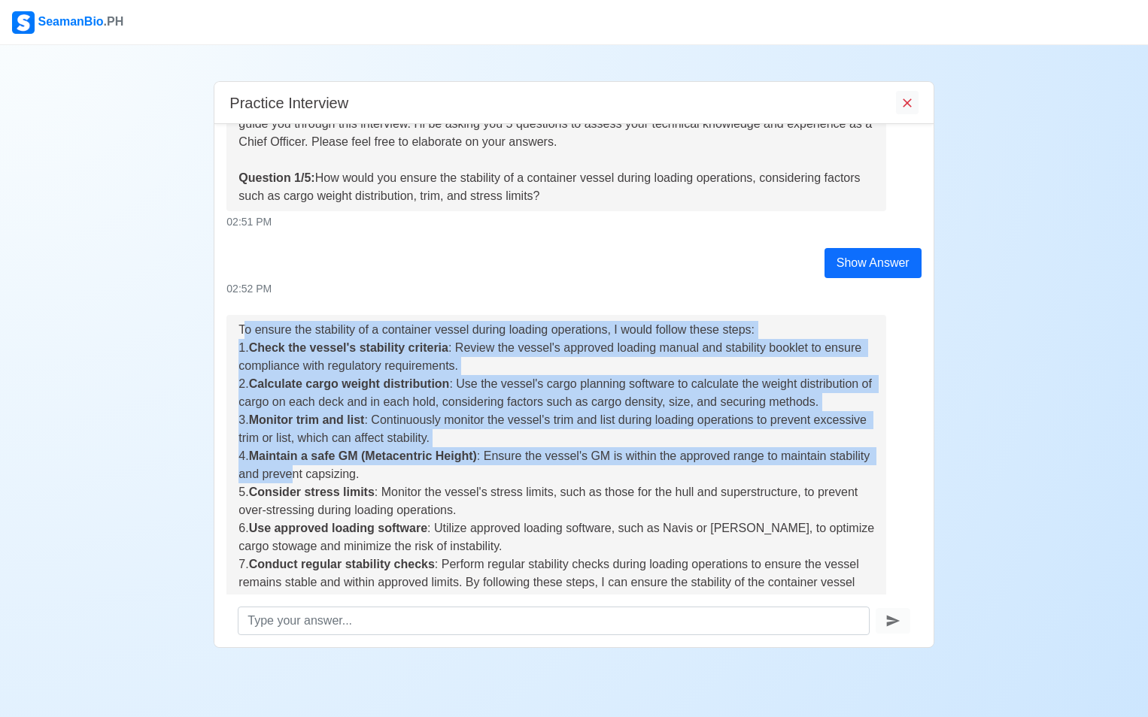
drag, startPoint x: 242, startPoint y: 333, endPoint x: 344, endPoint y: 470, distance: 170.4
click at [344, 470] on div "To ensure the stability of a container vessel during loading operations, I woul…" at bounding box center [556, 492] width 636 height 343
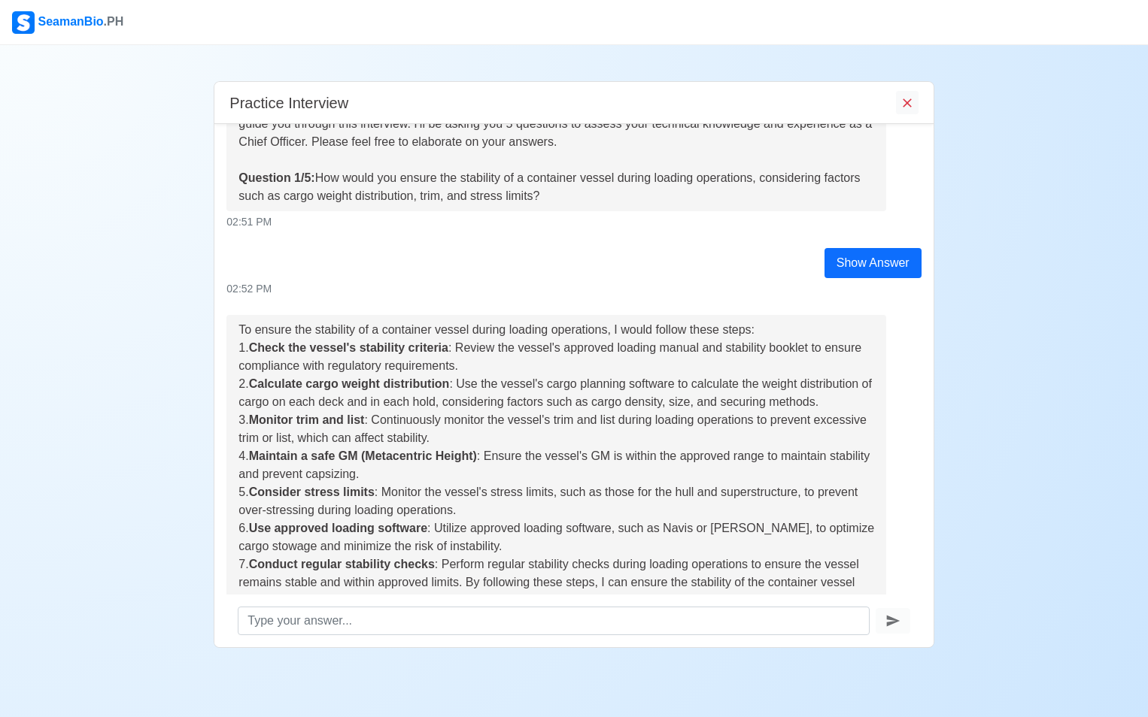
click at [650, 277] on div "Show Answer 02:52 PM" at bounding box center [573, 272] width 717 height 49
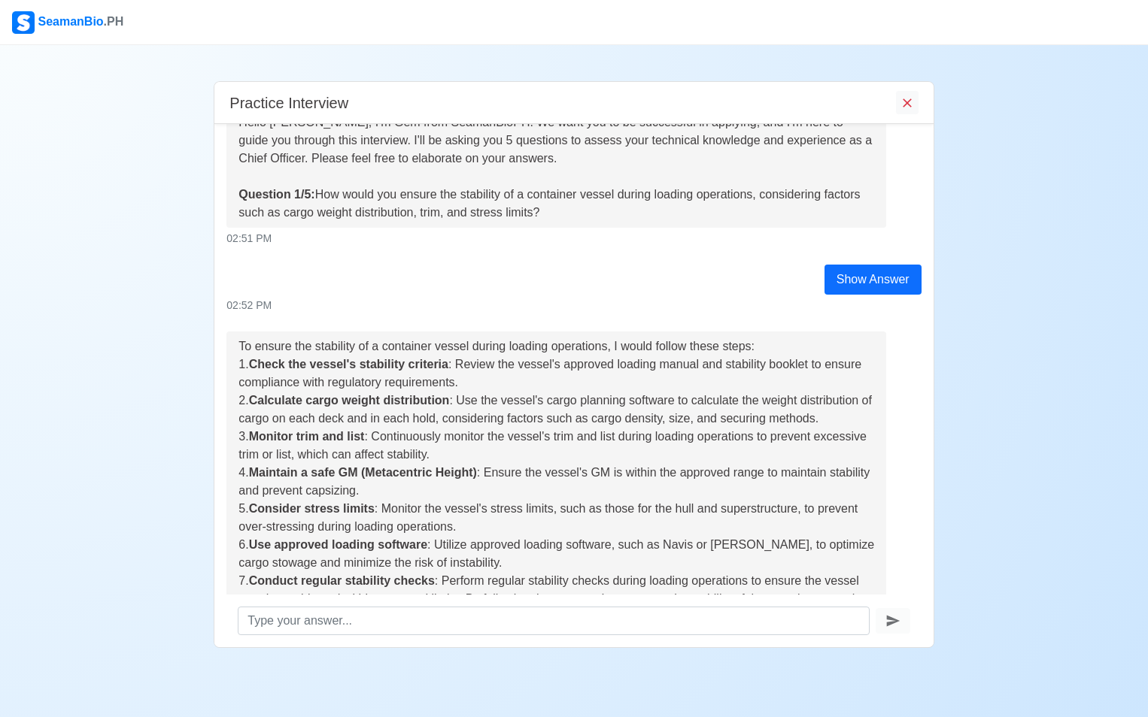
scroll to position [0, 0]
